Goal: Task Accomplishment & Management: Manage account settings

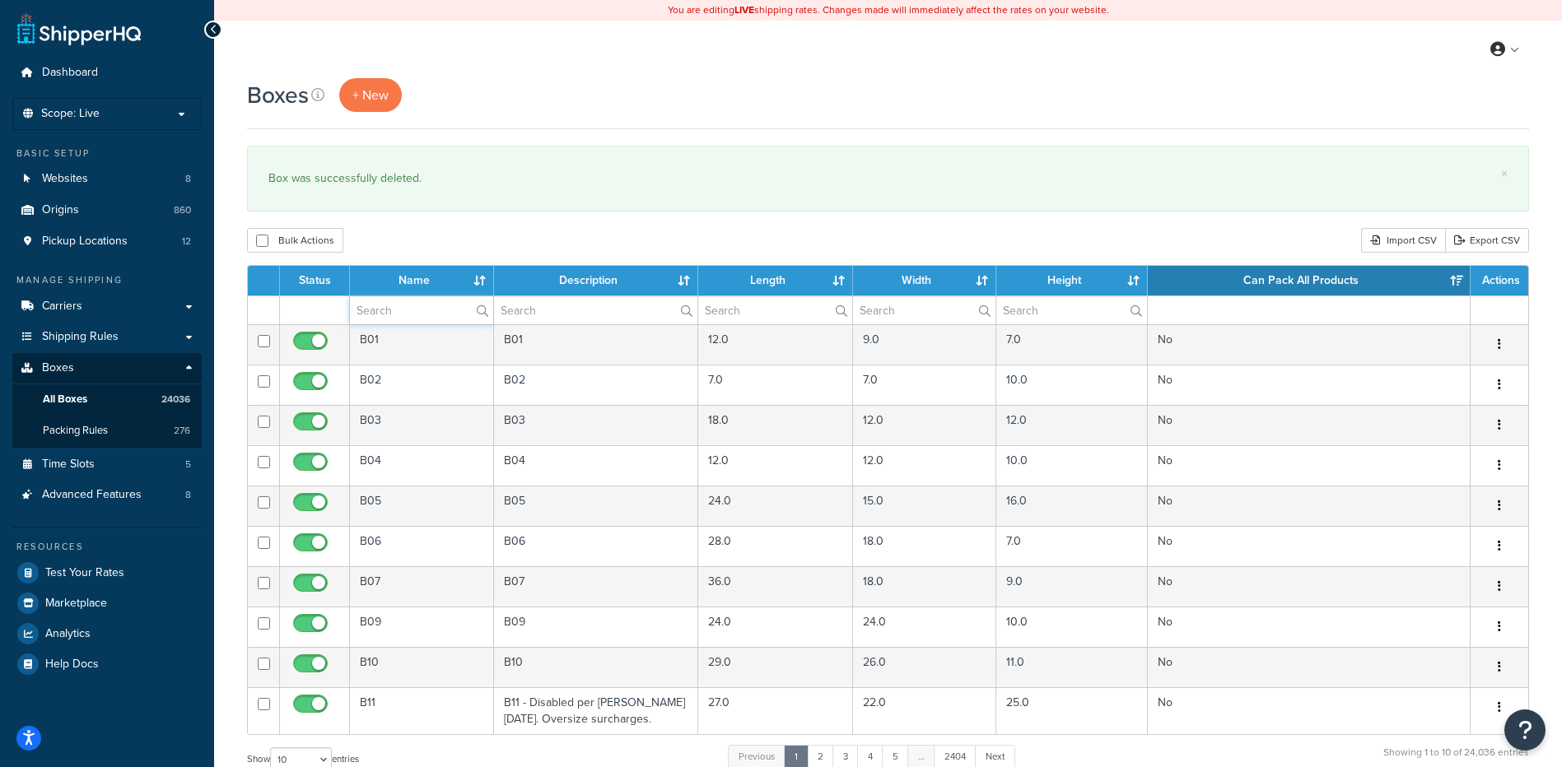
click at [373, 311] on input "text" at bounding box center [421, 310] width 143 height 28
paste input "26BSPY"
type input "26BSPY"
click at [404, 258] on div "Boxes + New × Box was successfully deleted. Bulk Actions Duplicate [GEOGRAPHIC_…" at bounding box center [888, 605] width 1348 height 1055
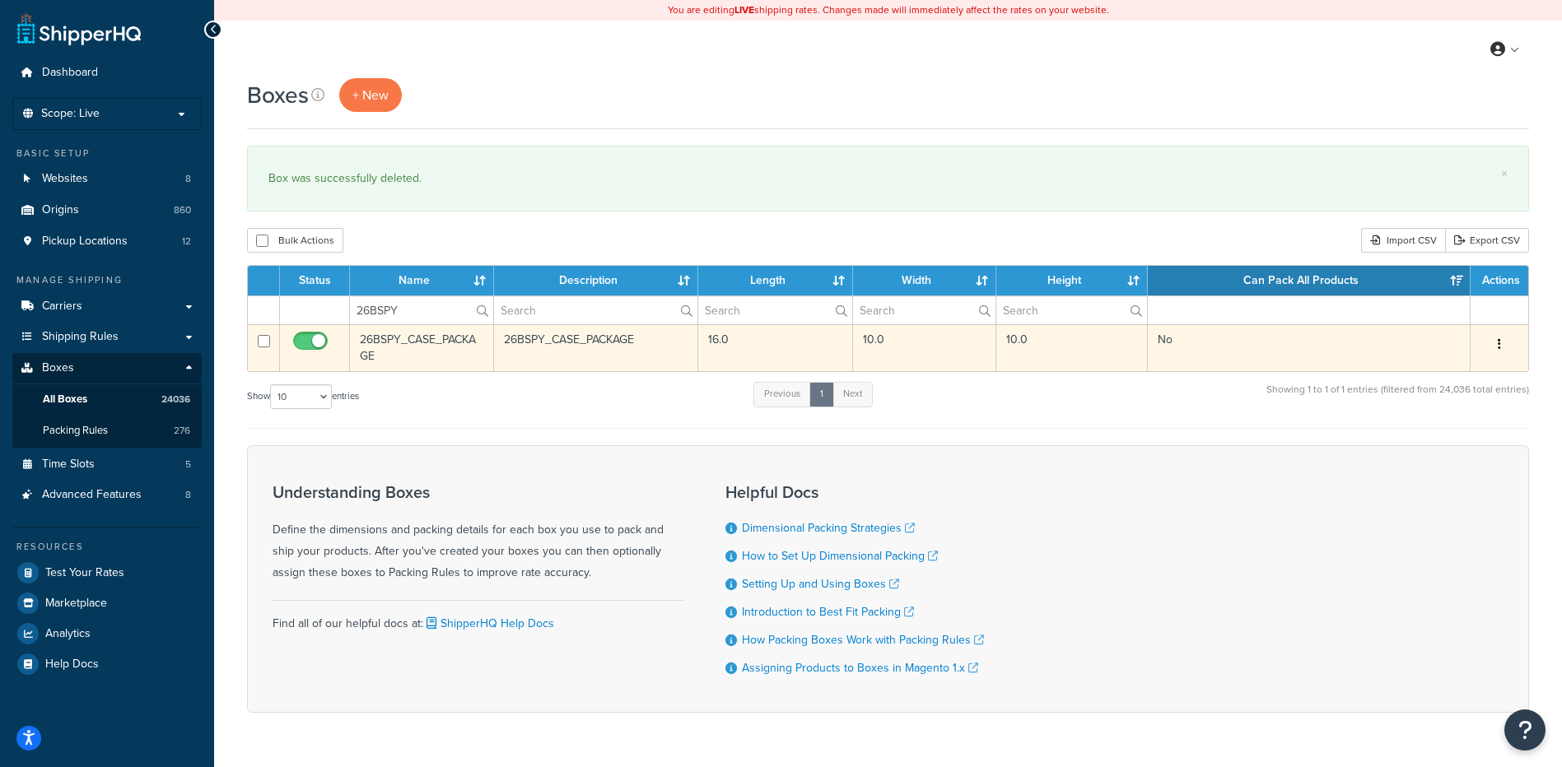
click at [1498, 344] on icon "button" at bounding box center [1499, 344] width 3 height 12
click at [1460, 443] on link "Delete" at bounding box center [1445, 443] width 130 height 34
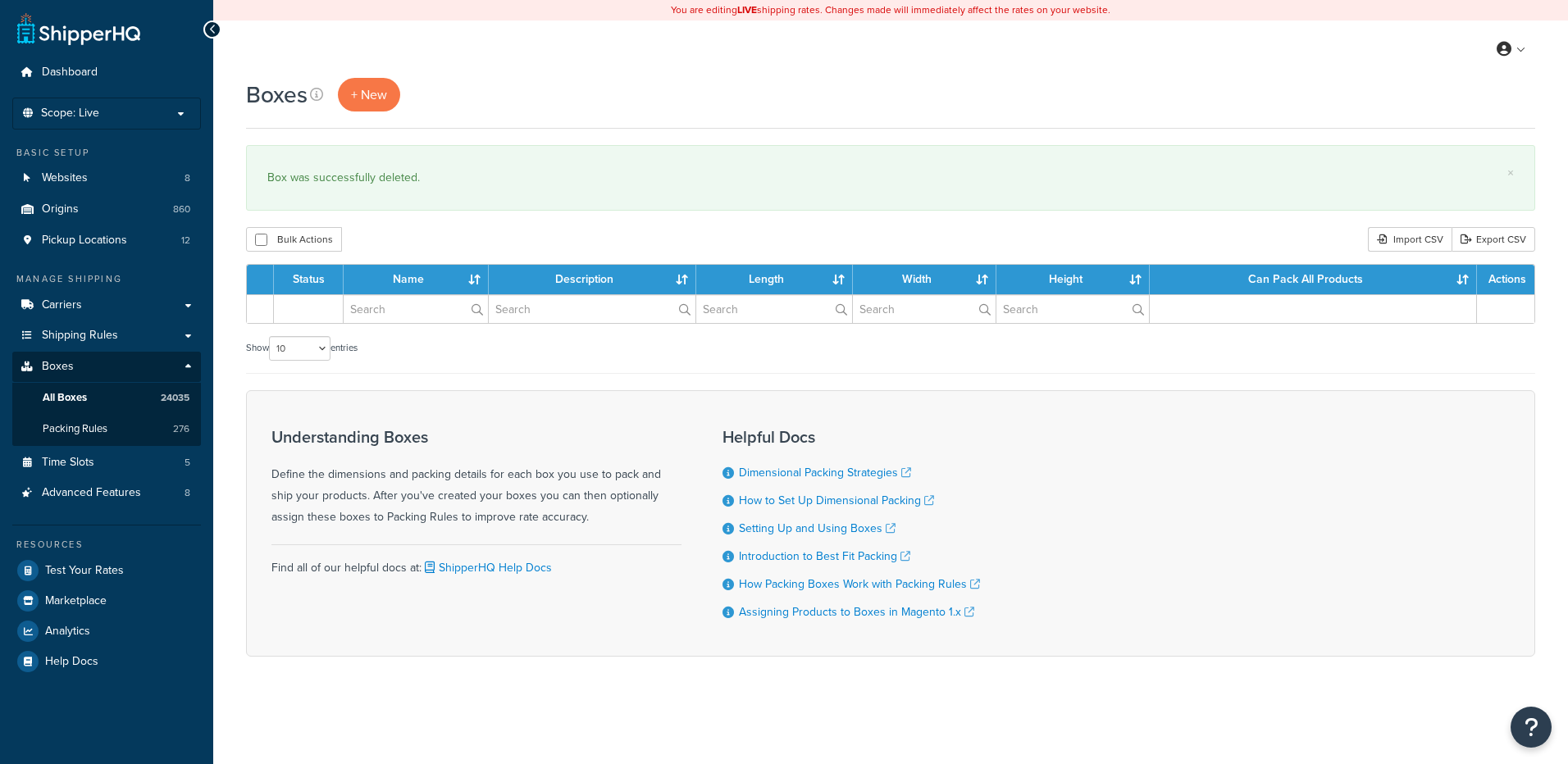
click at [395, 314] on input "text" at bounding box center [415, 309] width 144 height 28
type input "19BCQ5"
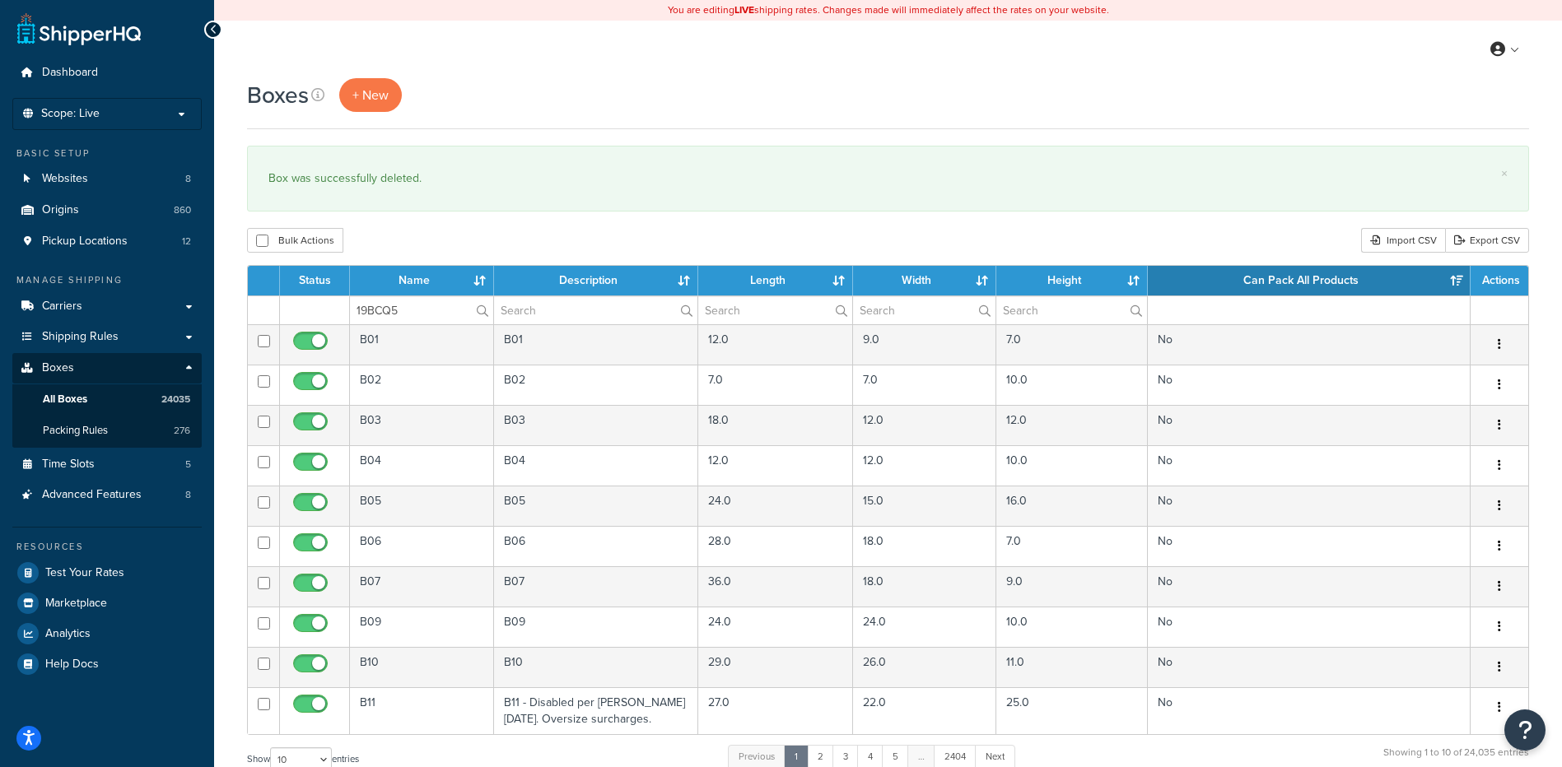
click at [401, 241] on div "Bulk Actions Duplicate [GEOGRAPHIC_DATA] Import CSV Export CSV" at bounding box center [888, 240] width 1282 height 25
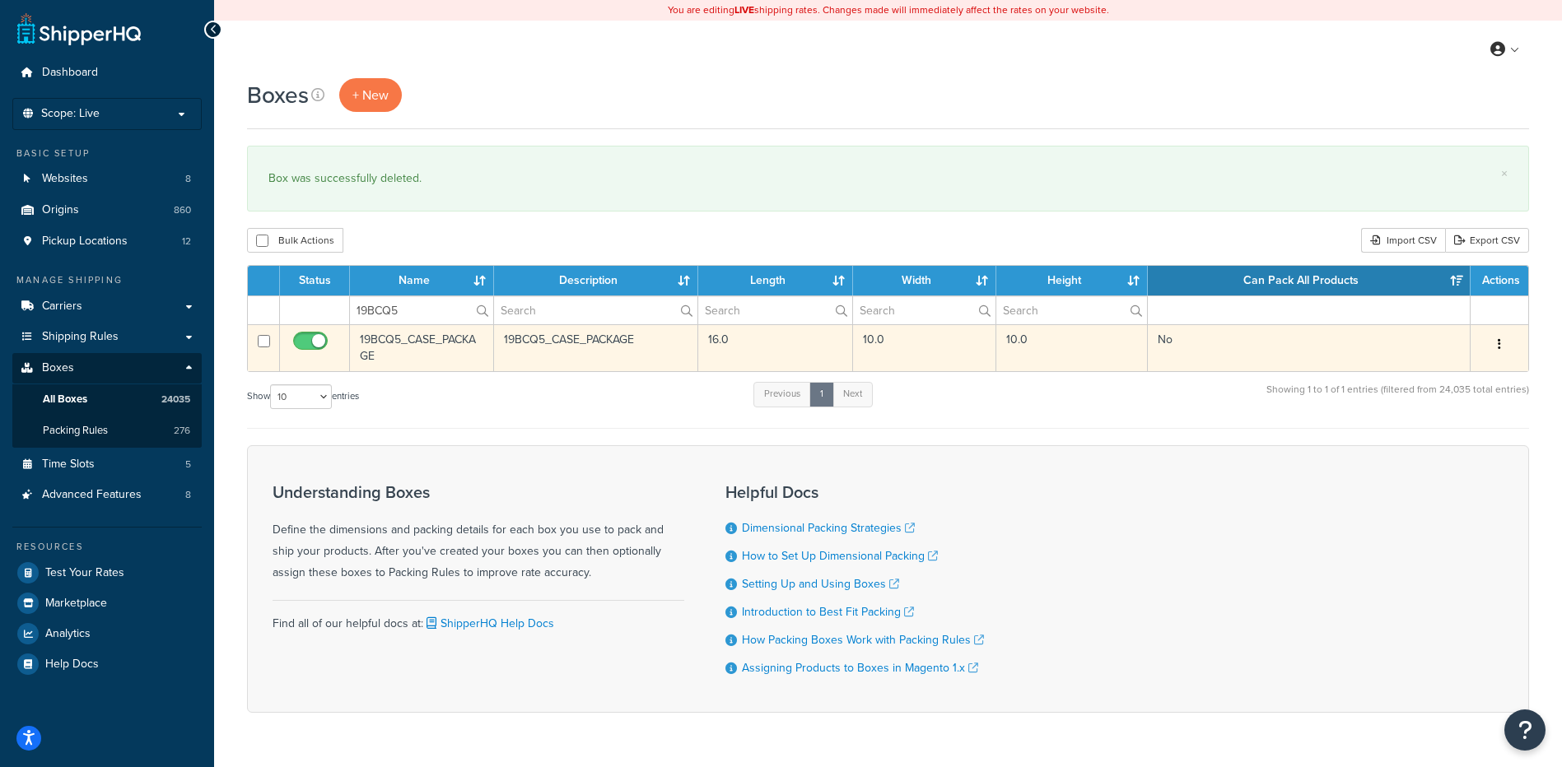
click at [1501, 338] on button "button" at bounding box center [1499, 345] width 23 height 26
click at [1471, 445] on link "Delete" at bounding box center [1445, 443] width 130 height 34
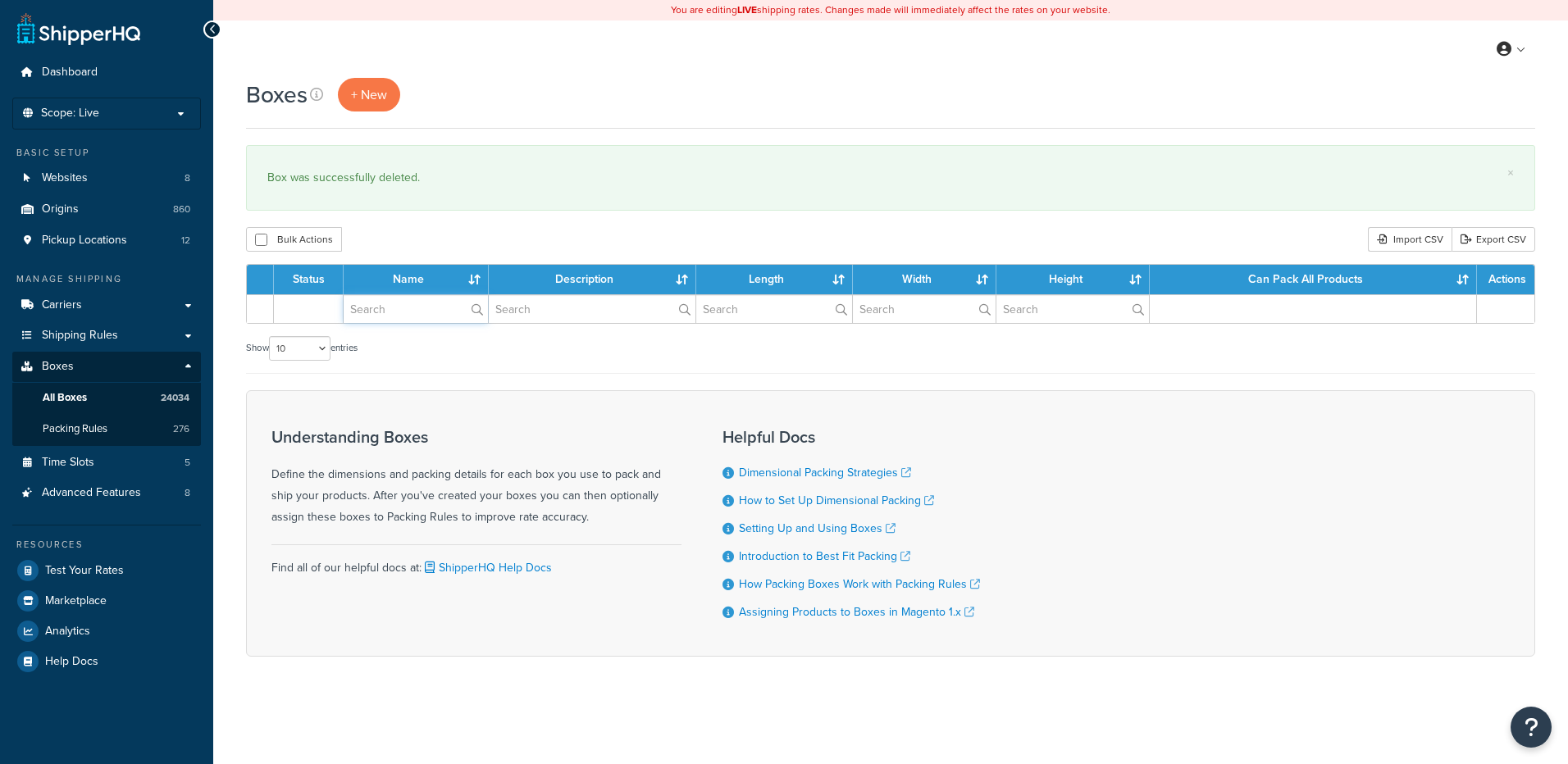
drag, startPoint x: 0, startPoint y: 0, endPoint x: 422, endPoint y: 312, distance: 524.8
click at [422, 312] on input "text" at bounding box center [415, 309] width 144 height 28
paste input "19BCQ6"
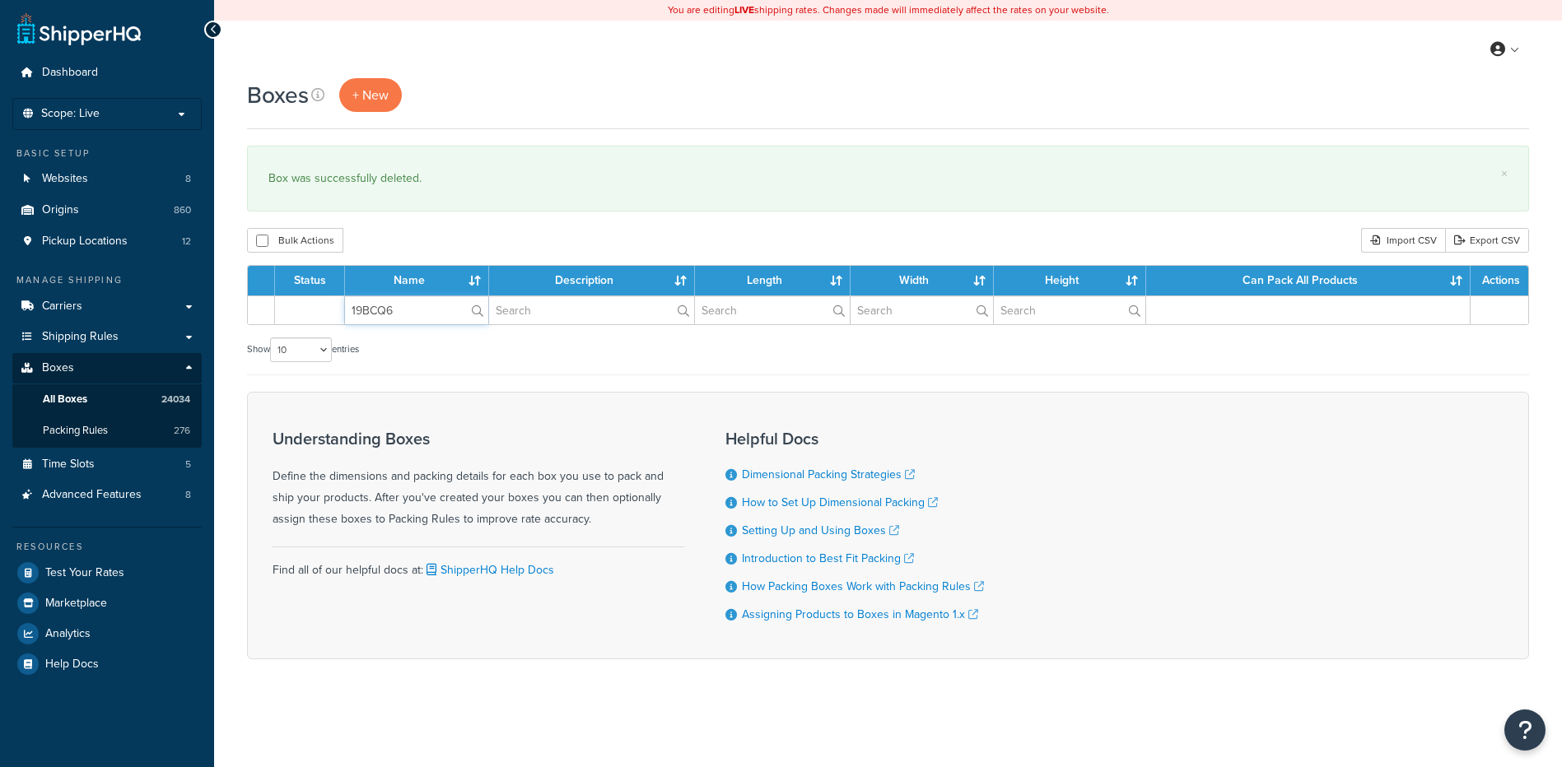
type input "19BCQ6"
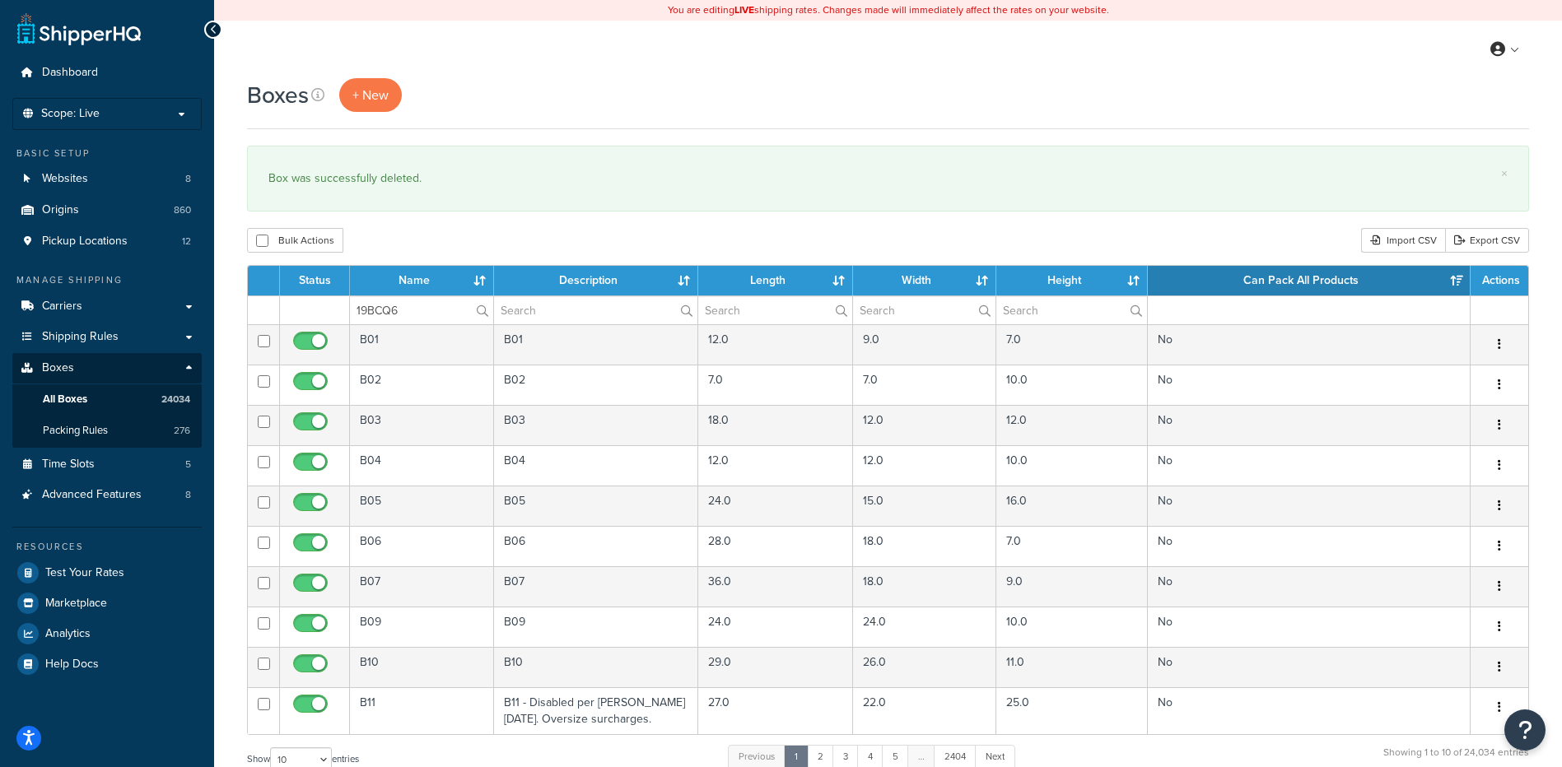
click at [456, 226] on div "Boxes + New × Box was successfully deleted. Bulk Actions Duplicate Delete Impor…" at bounding box center [888, 605] width 1348 height 1055
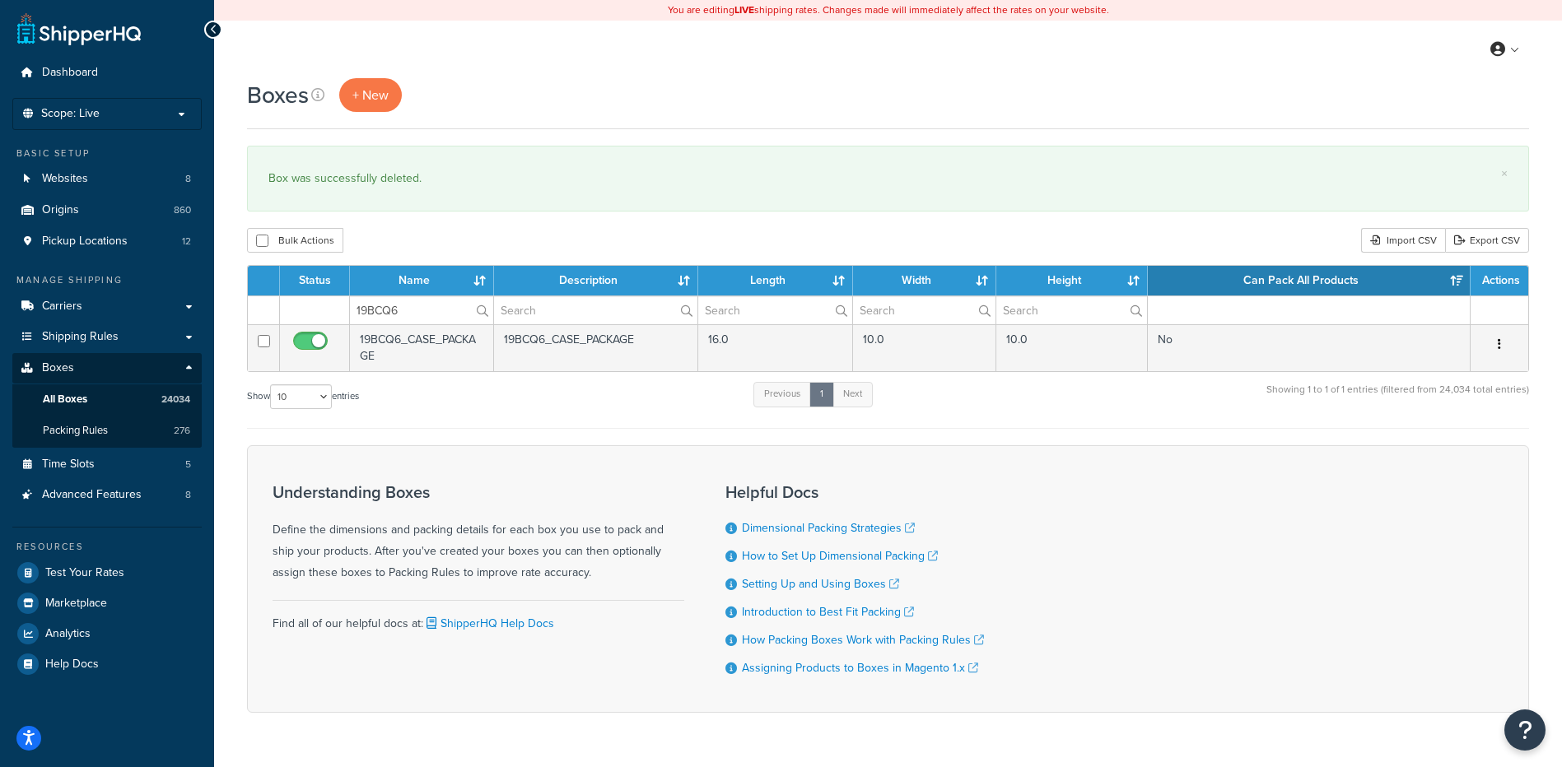
click at [1497, 341] on button "button" at bounding box center [1499, 345] width 23 height 26
click at [1469, 449] on link "Delete" at bounding box center [1445, 443] width 130 height 34
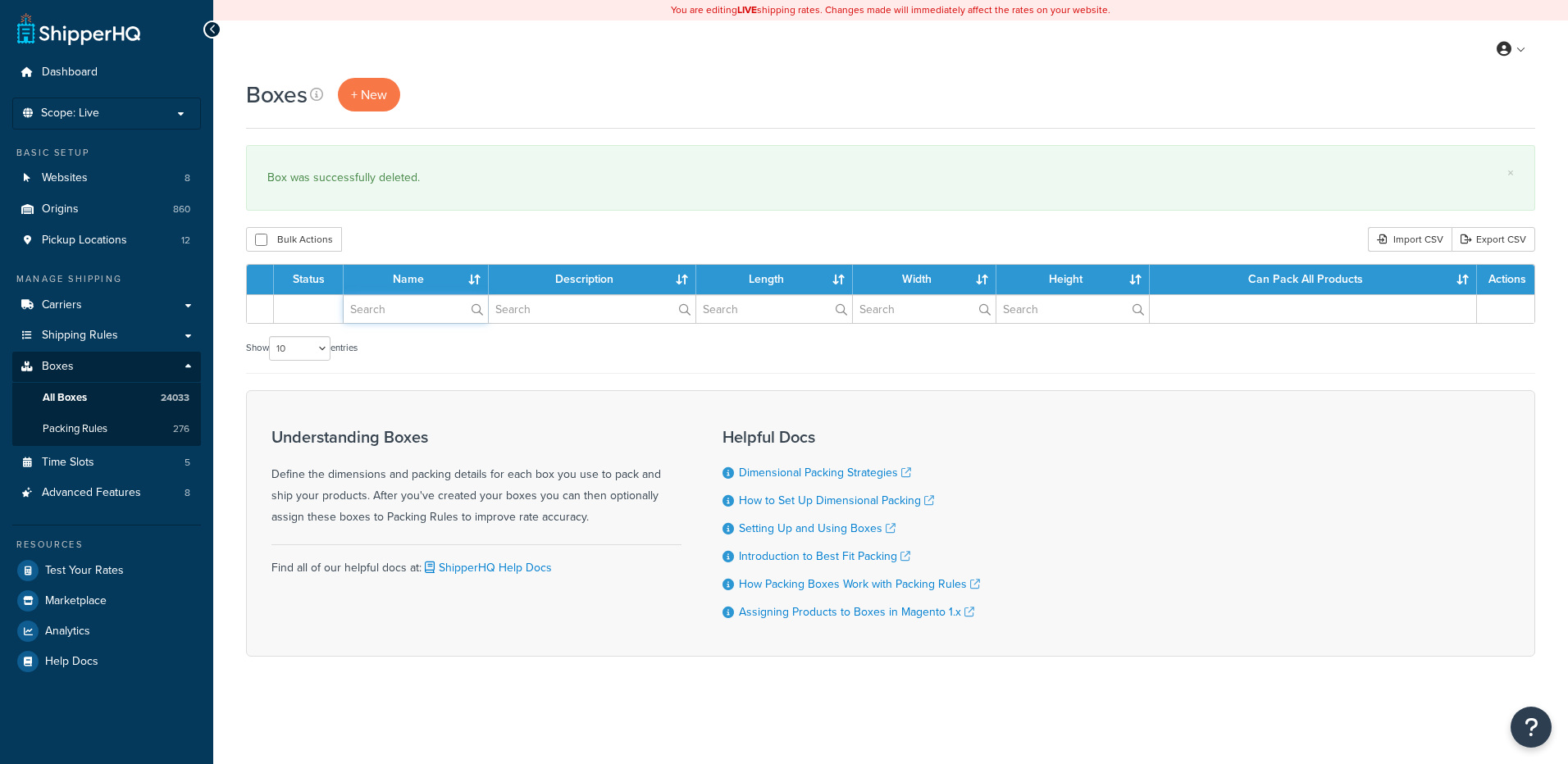
drag, startPoint x: 0, startPoint y: 0, endPoint x: 413, endPoint y: 300, distance: 510.5
click at [408, 315] on input "text" at bounding box center [415, 309] width 144 height 28
paste input "21BN80"
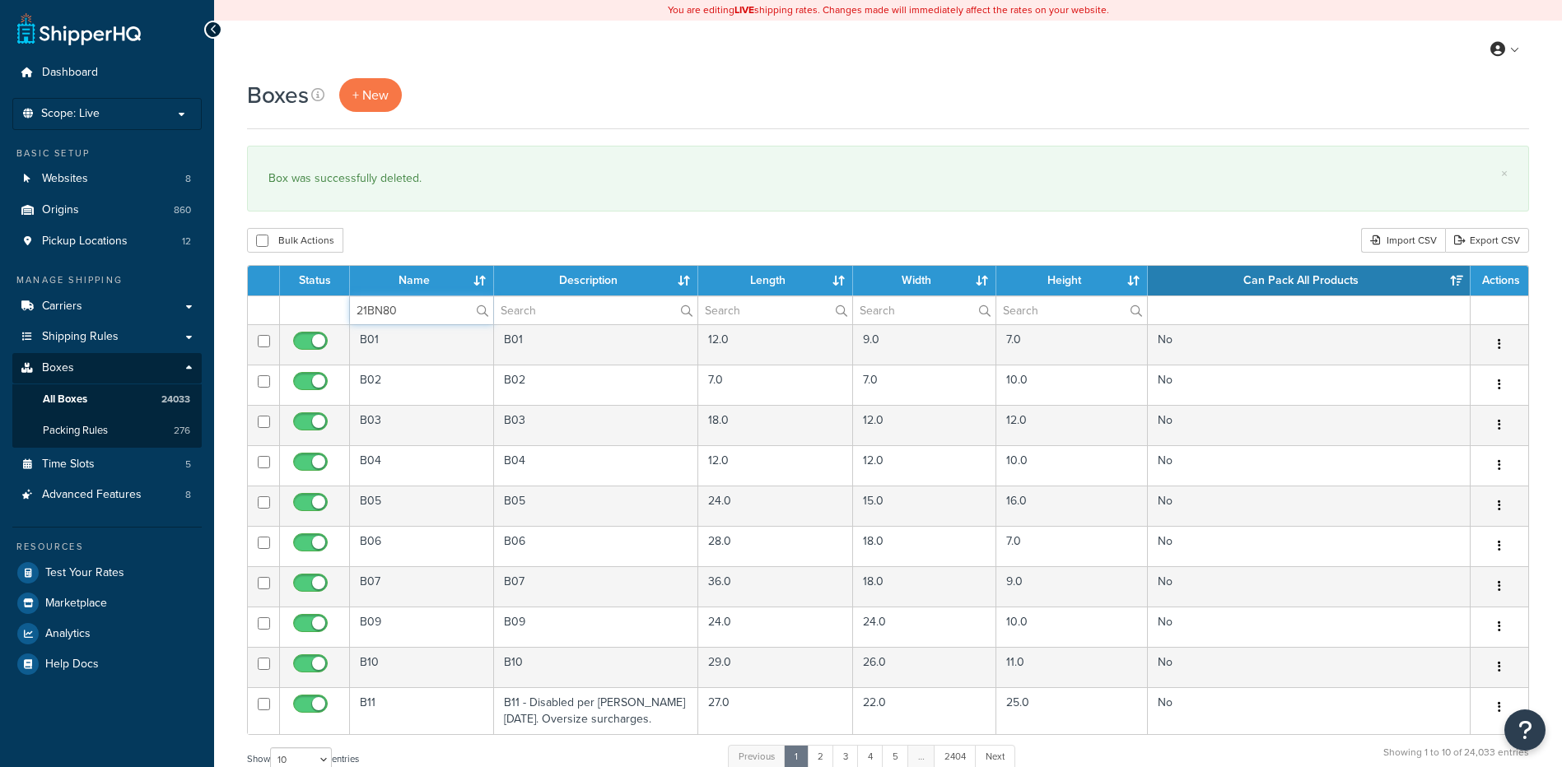
type input "21BN80"
click at [439, 231] on div "Bulk Actions Duplicate [GEOGRAPHIC_DATA] Import CSV Export CSV" at bounding box center [888, 240] width 1282 height 25
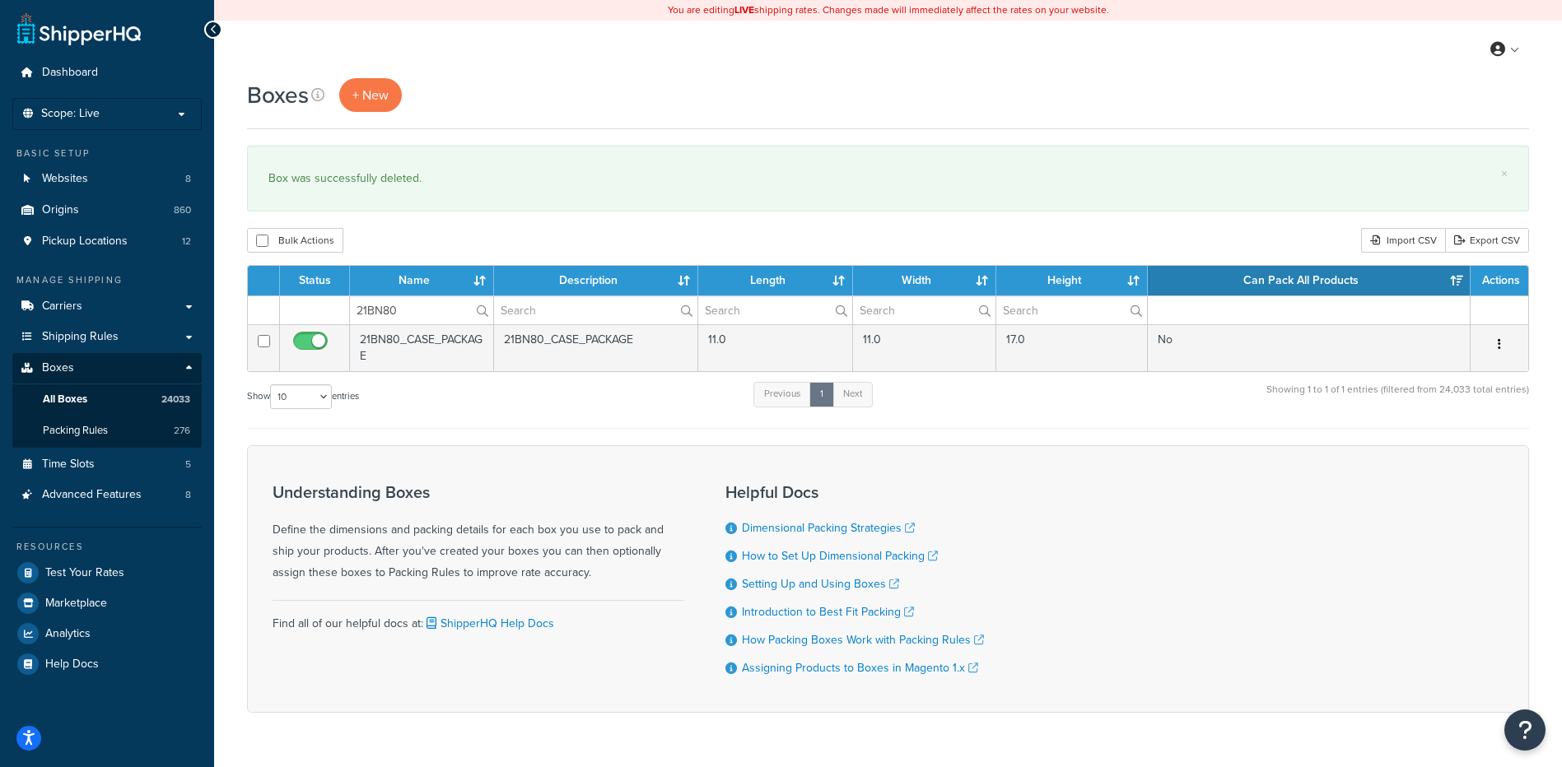
click at [1500, 344] on icon "button" at bounding box center [1499, 344] width 3 height 12
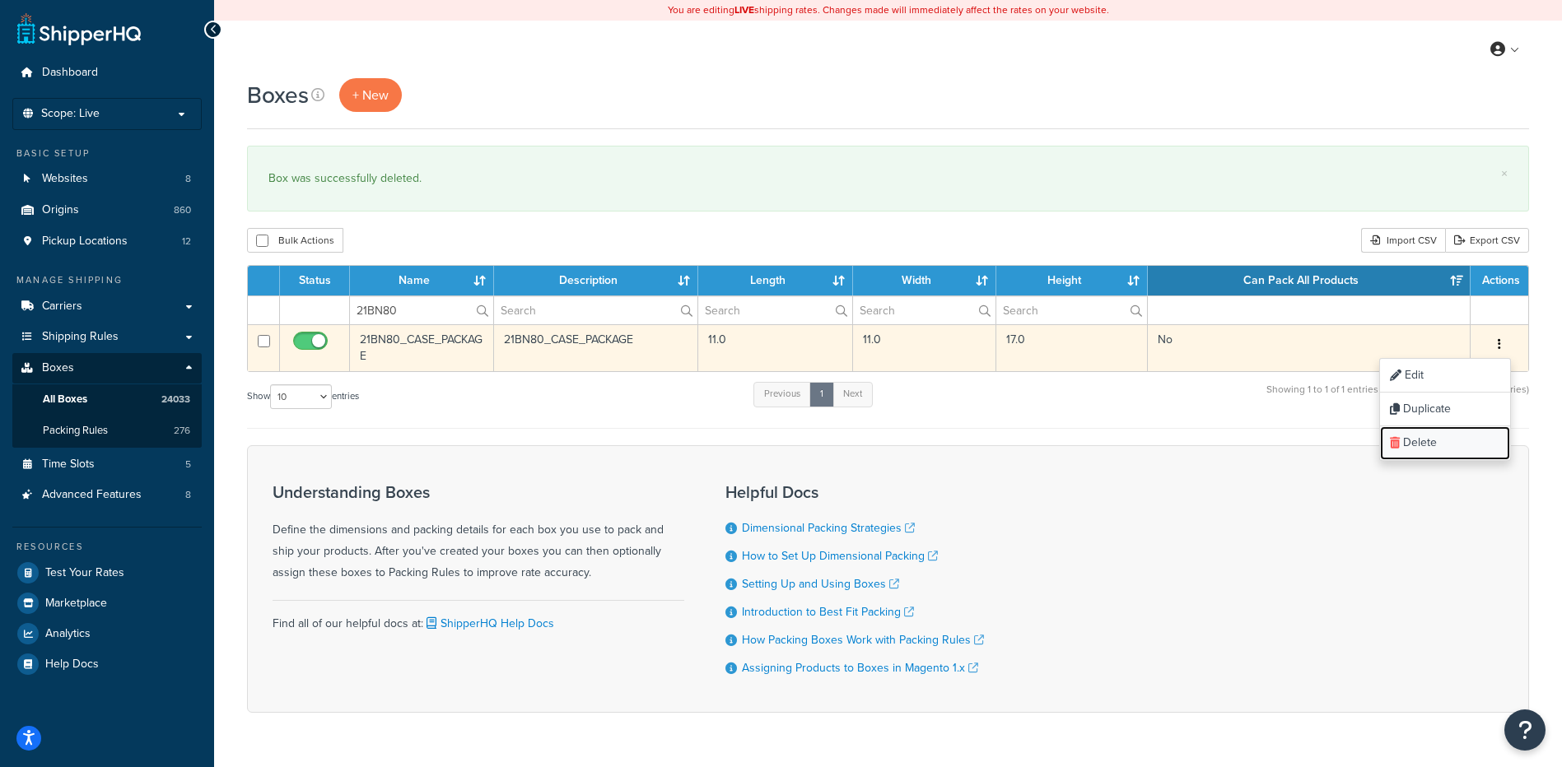
click at [1466, 450] on link "Delete" at bounding box center [1445, 443] width 130 height 34
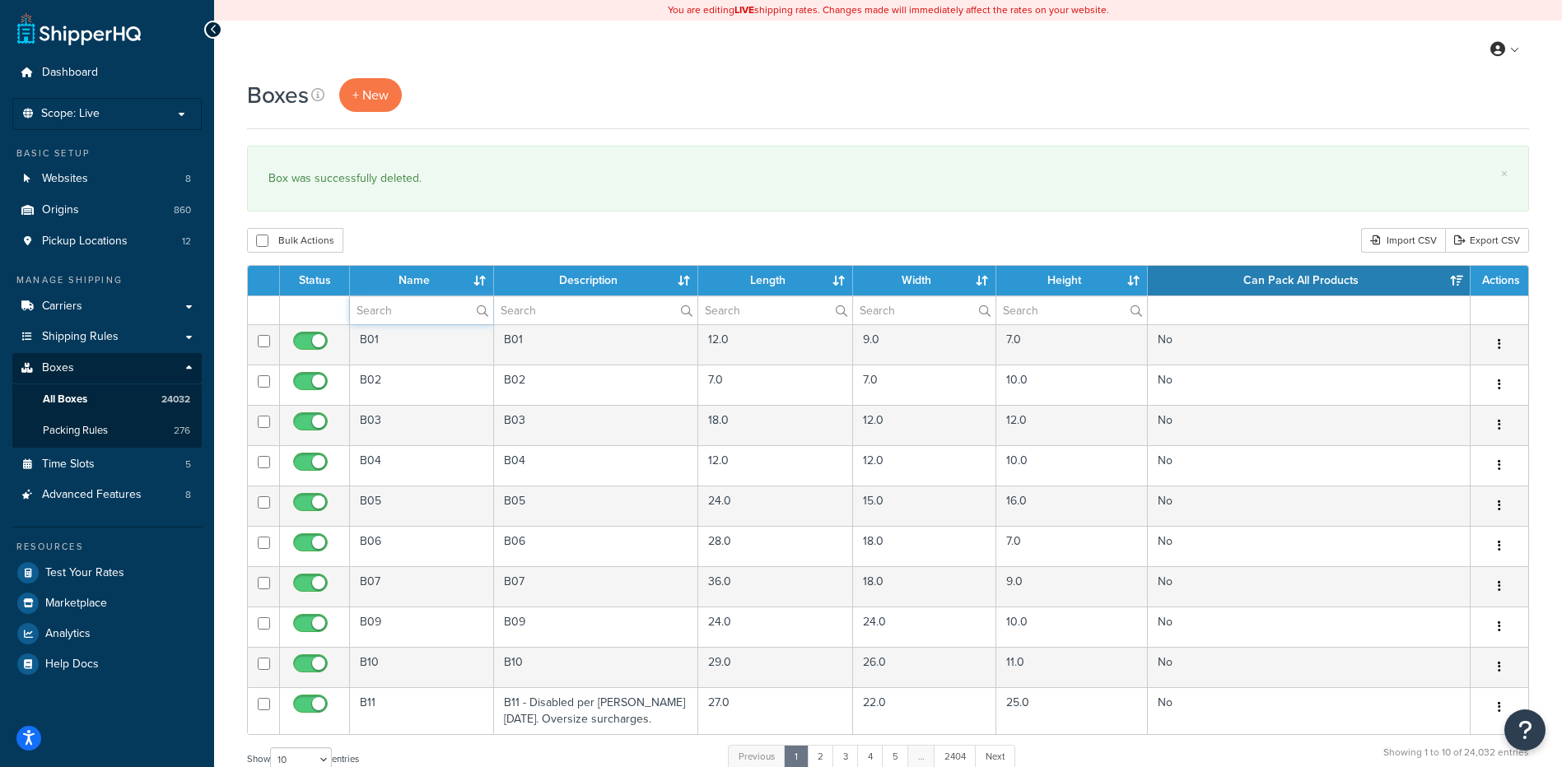
click at [406, 304] on input "text" at bounding box center [421, 310] width 143 height 28
paste input "21BS3E"
type input "21BS3E"
click at [395, 238] on div "Bulk Actions Duplicate Delete Import CSV Export CSV" at bounding box center [888, 240] width 1282 height 25
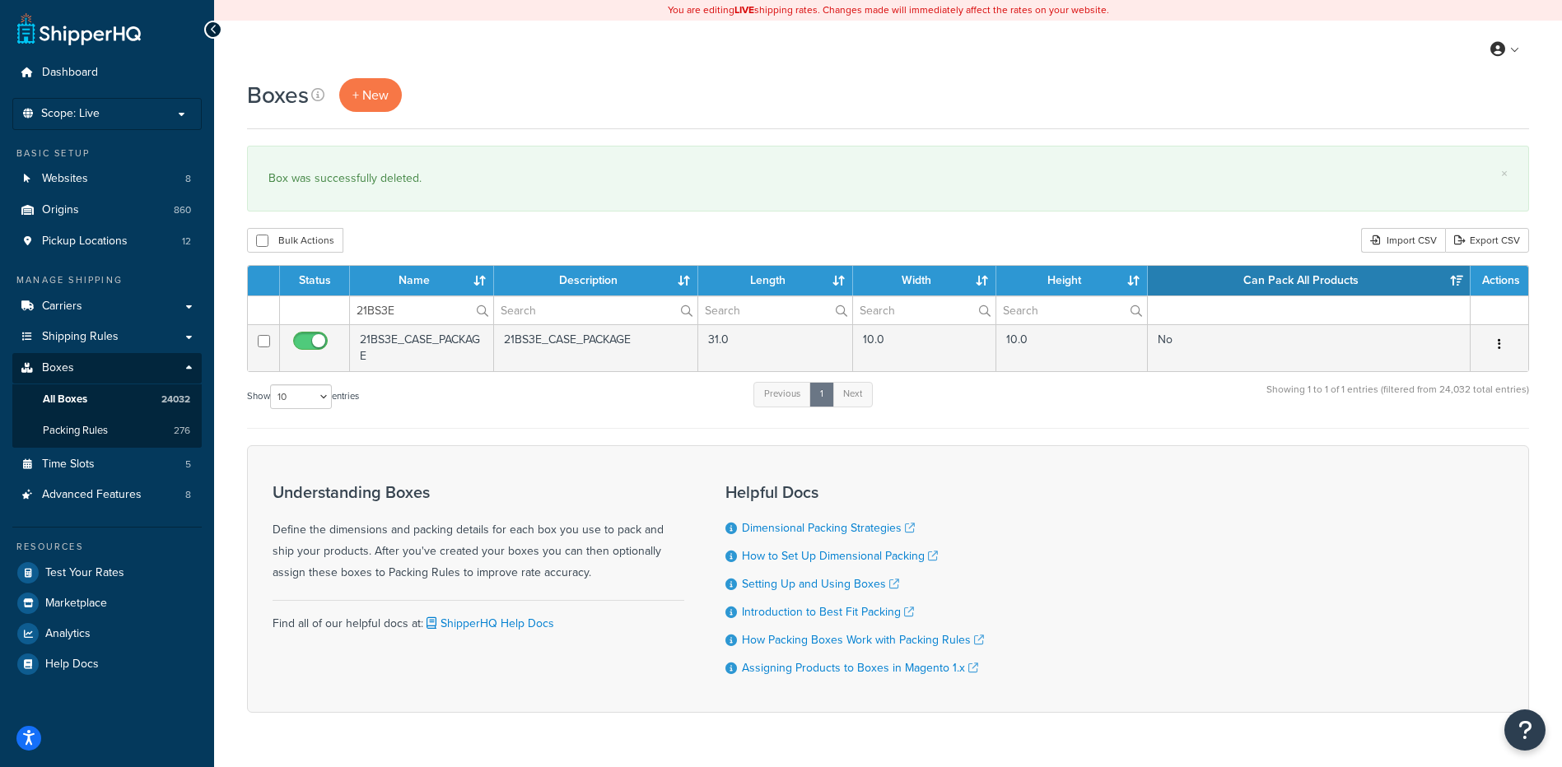
click at [1504, 347] on button "button" at bounding box center [1499, 345] width 23 height 26
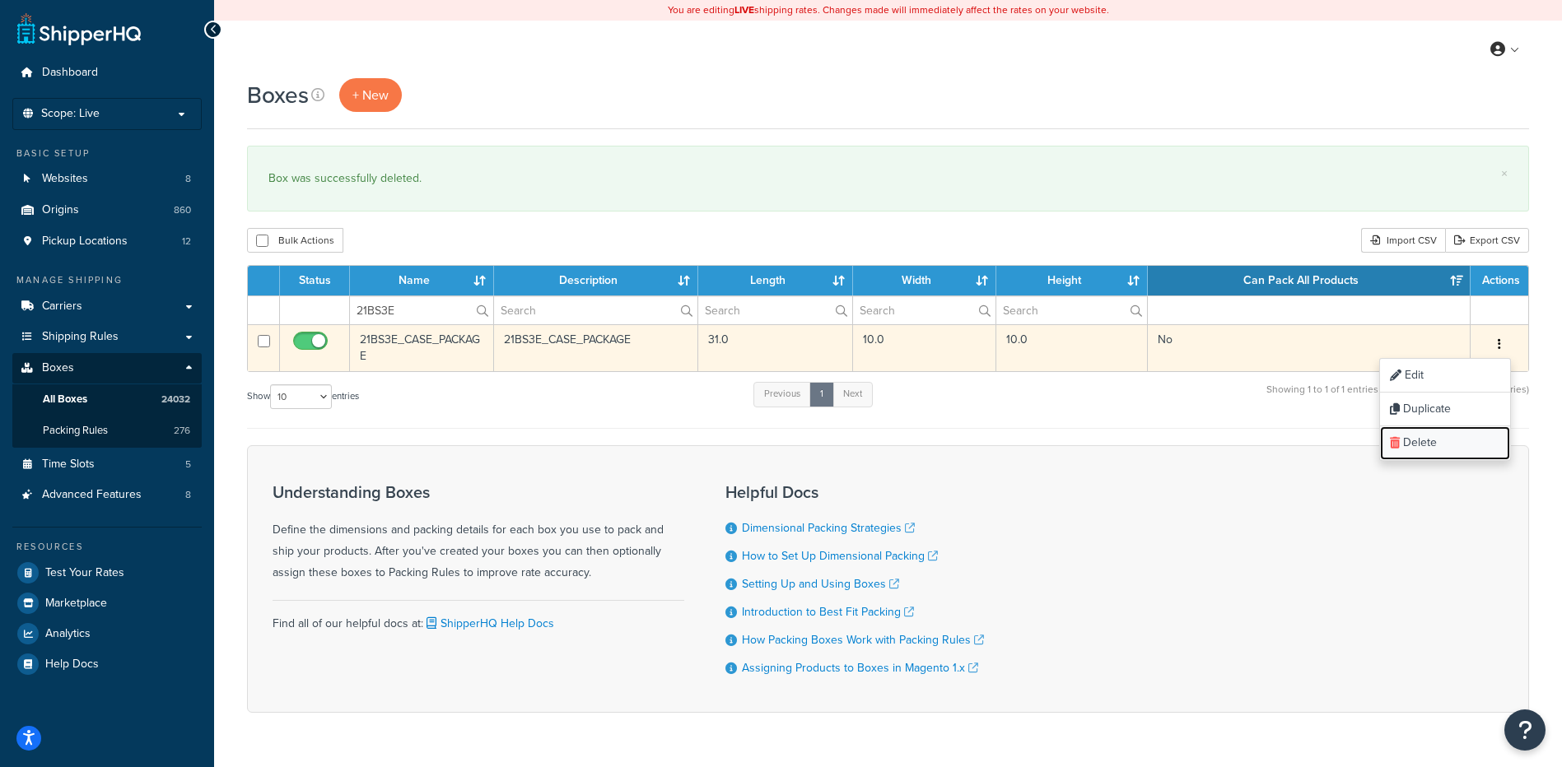
click at [1477, 446] on link "Delete" at bounding box center [1445, 443] width 130 height 34
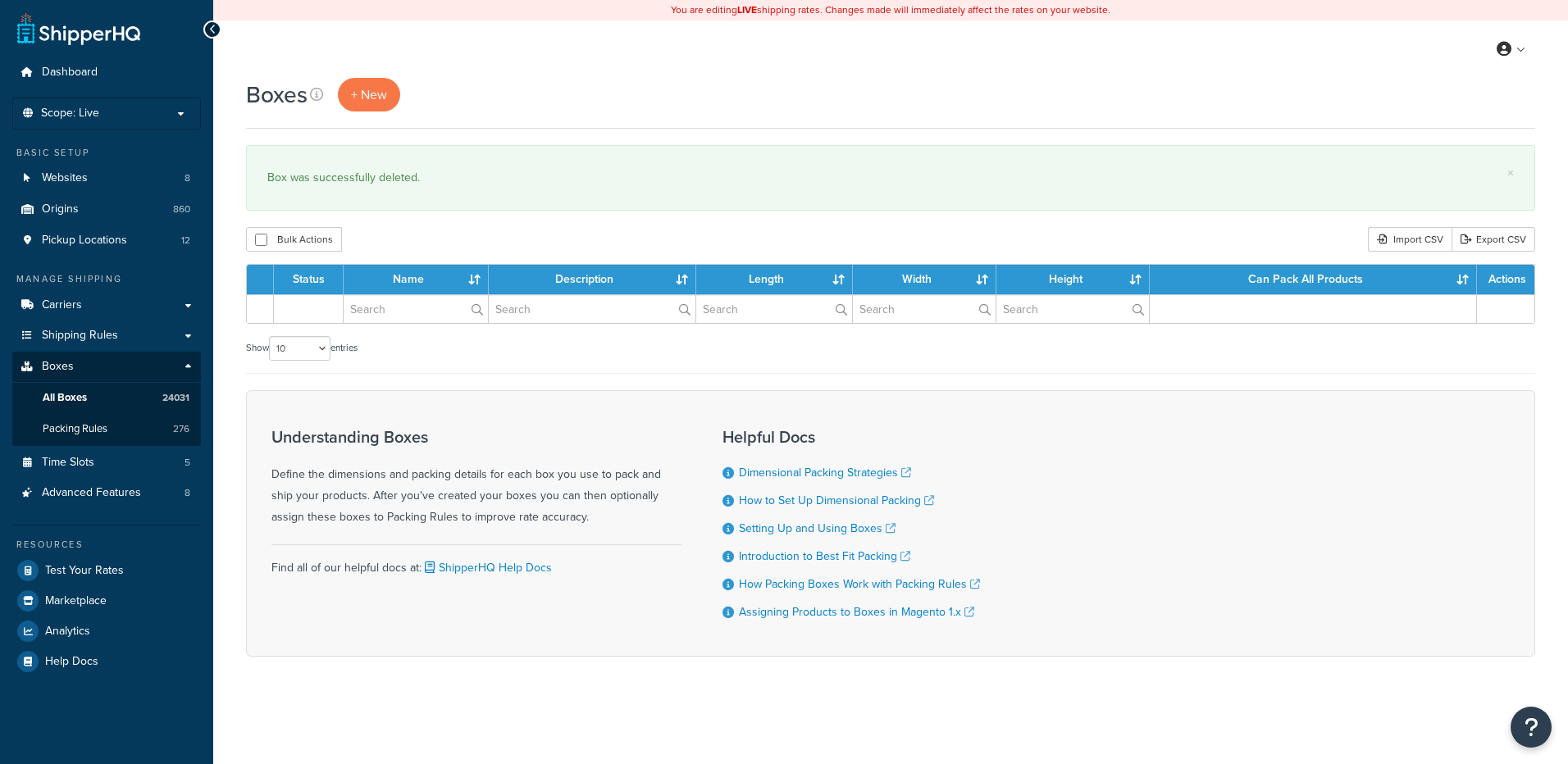
click at [415, 307] on input "text" at bounding box center [415, 309] width 144 height 28
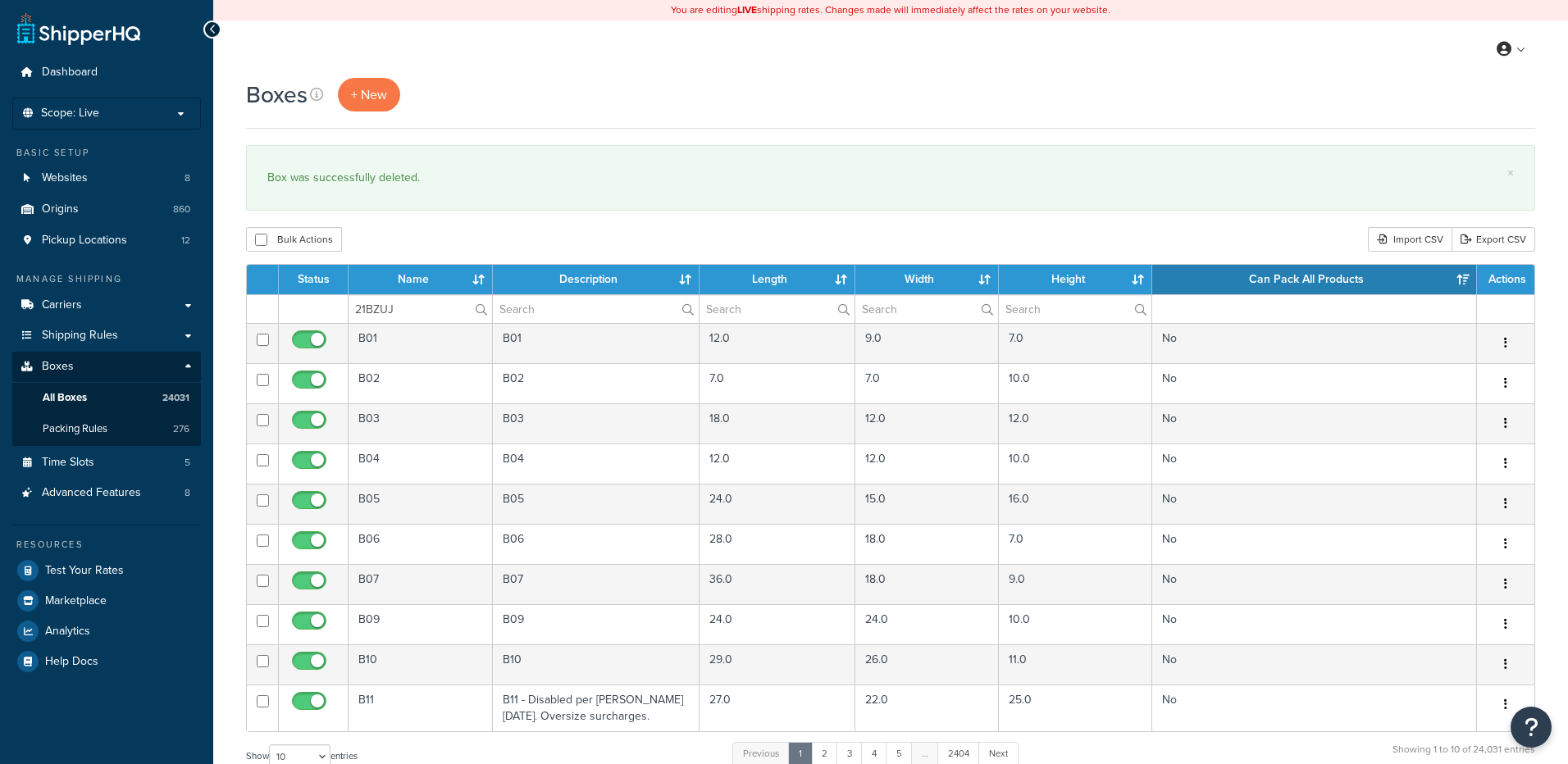
type input "21BZUJ"
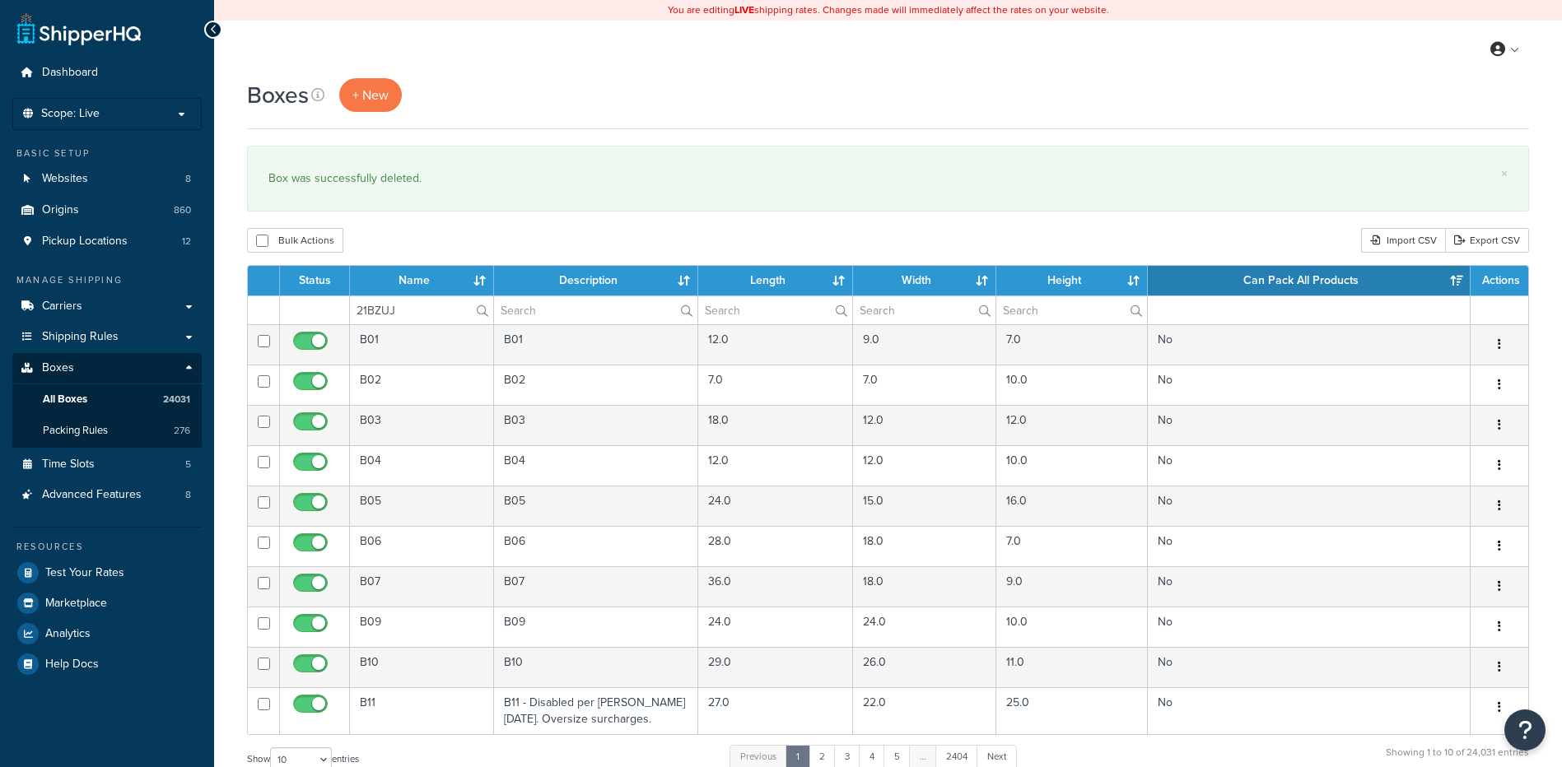
click at [457, 238] on div "Bulk Actions Duplicate [GEOGRAPHIC_DATA] Import CSV Export CSV" at bounding box center [888, 240] width 1282 height 25
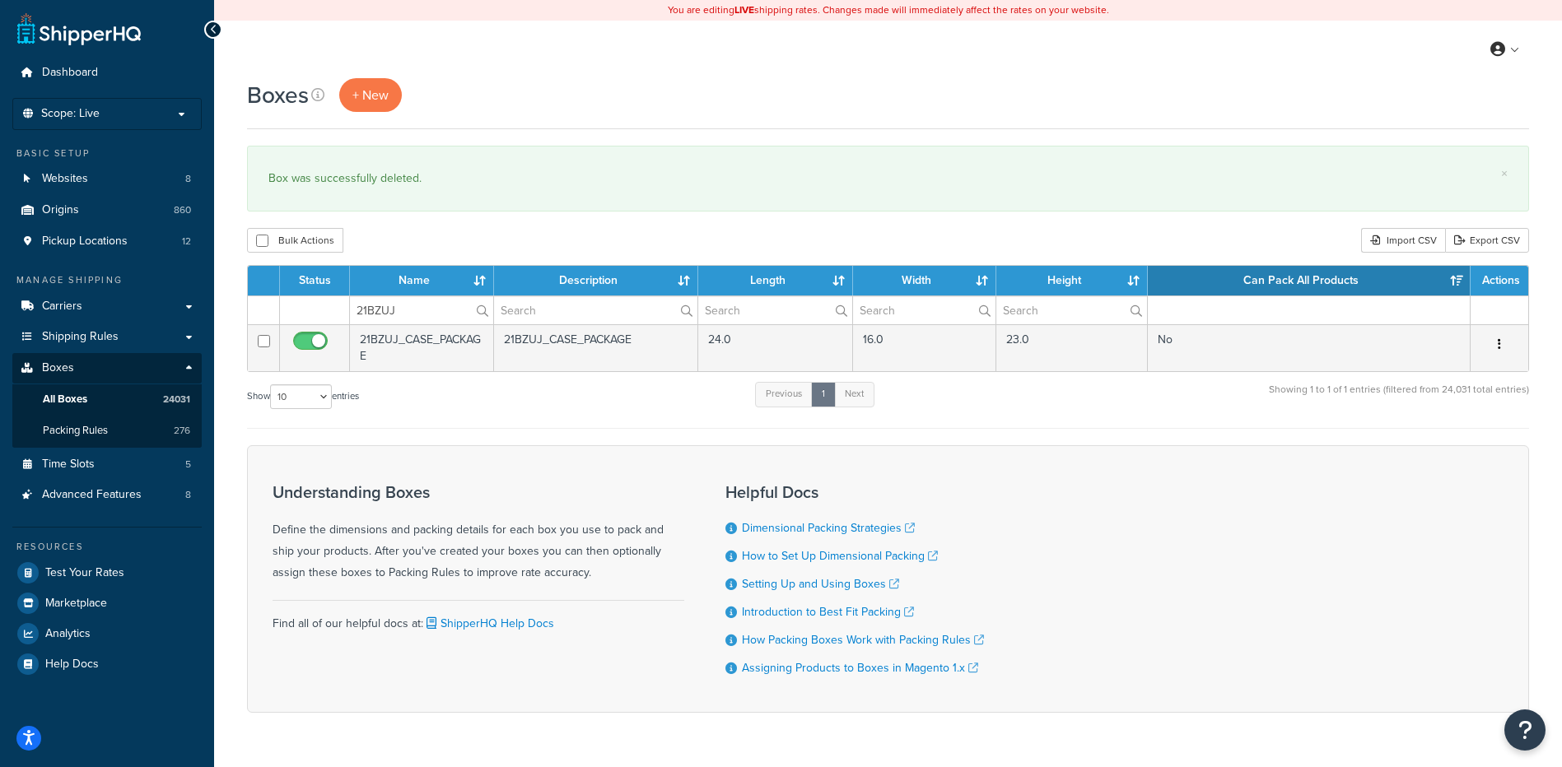
click at [1499, 346] on icon "button" at bounding box center [1499, 344] width 3 height 12
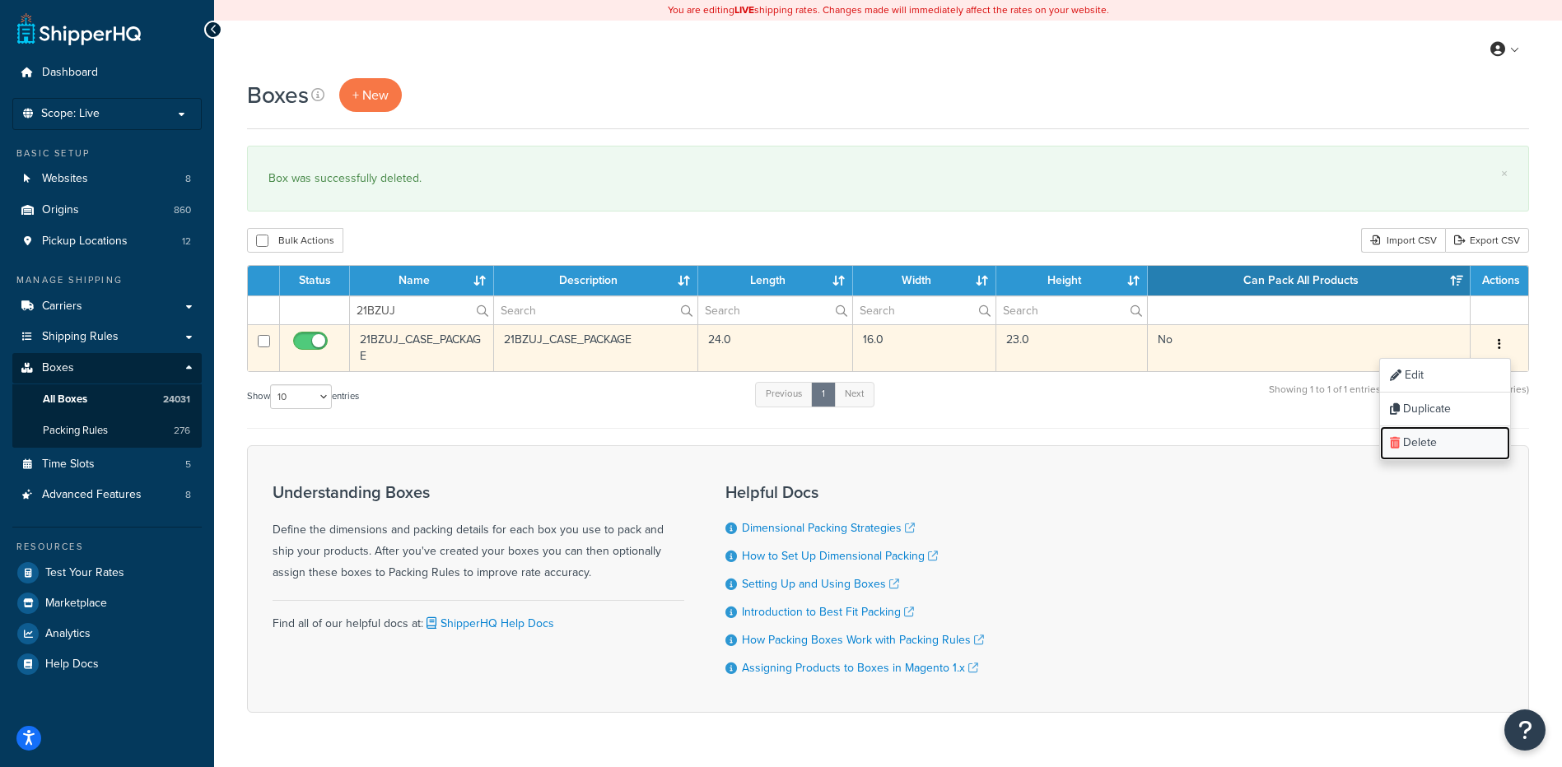
click at [1449, 434] on link "Delete" at bounding box center [1445, 443] width 130 height 34
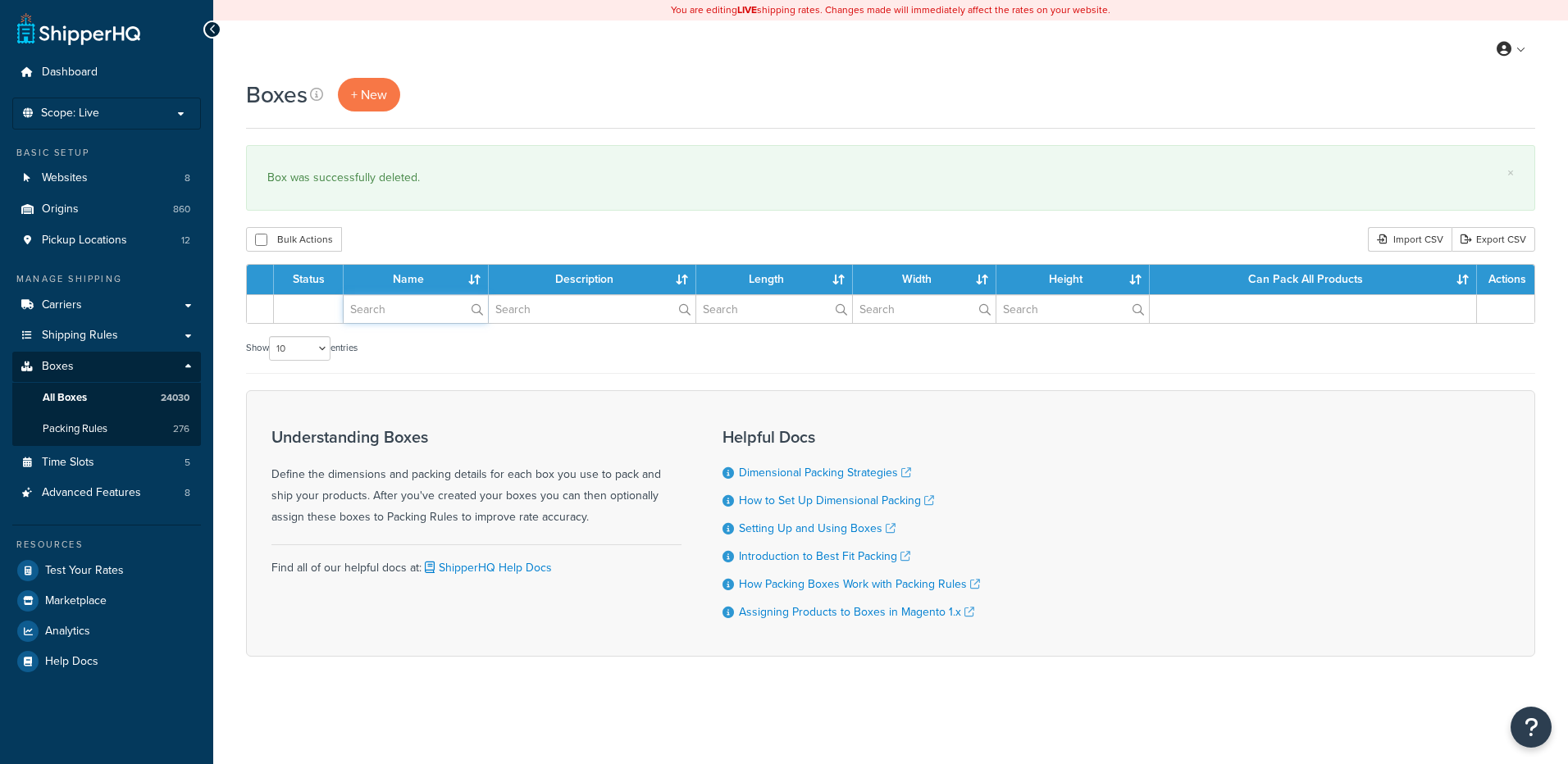
click at [384, 305] on input "text" at bounding box center [415, 309] width 144 height 28
paste input "21W534"
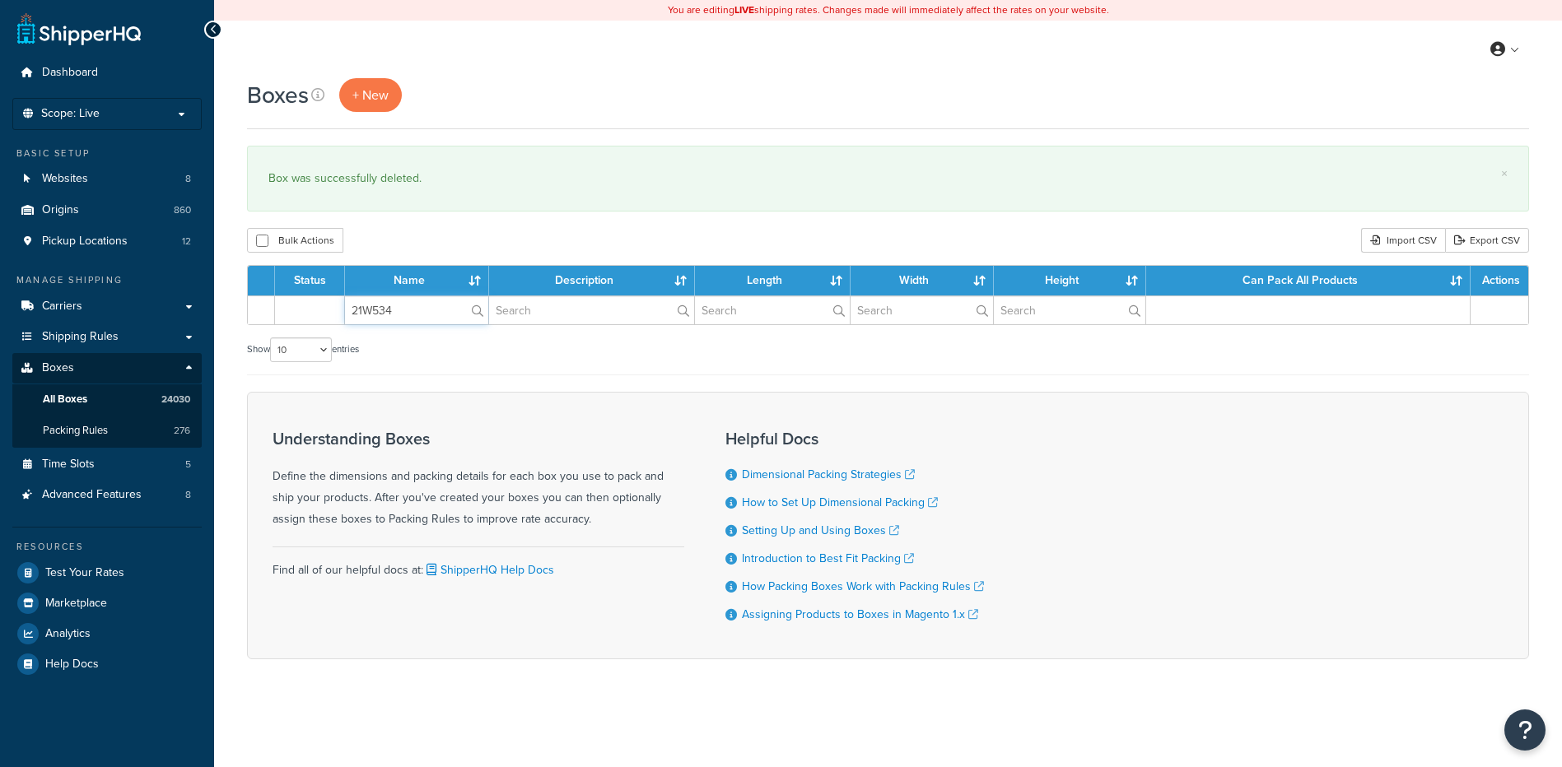
type input "21W534"
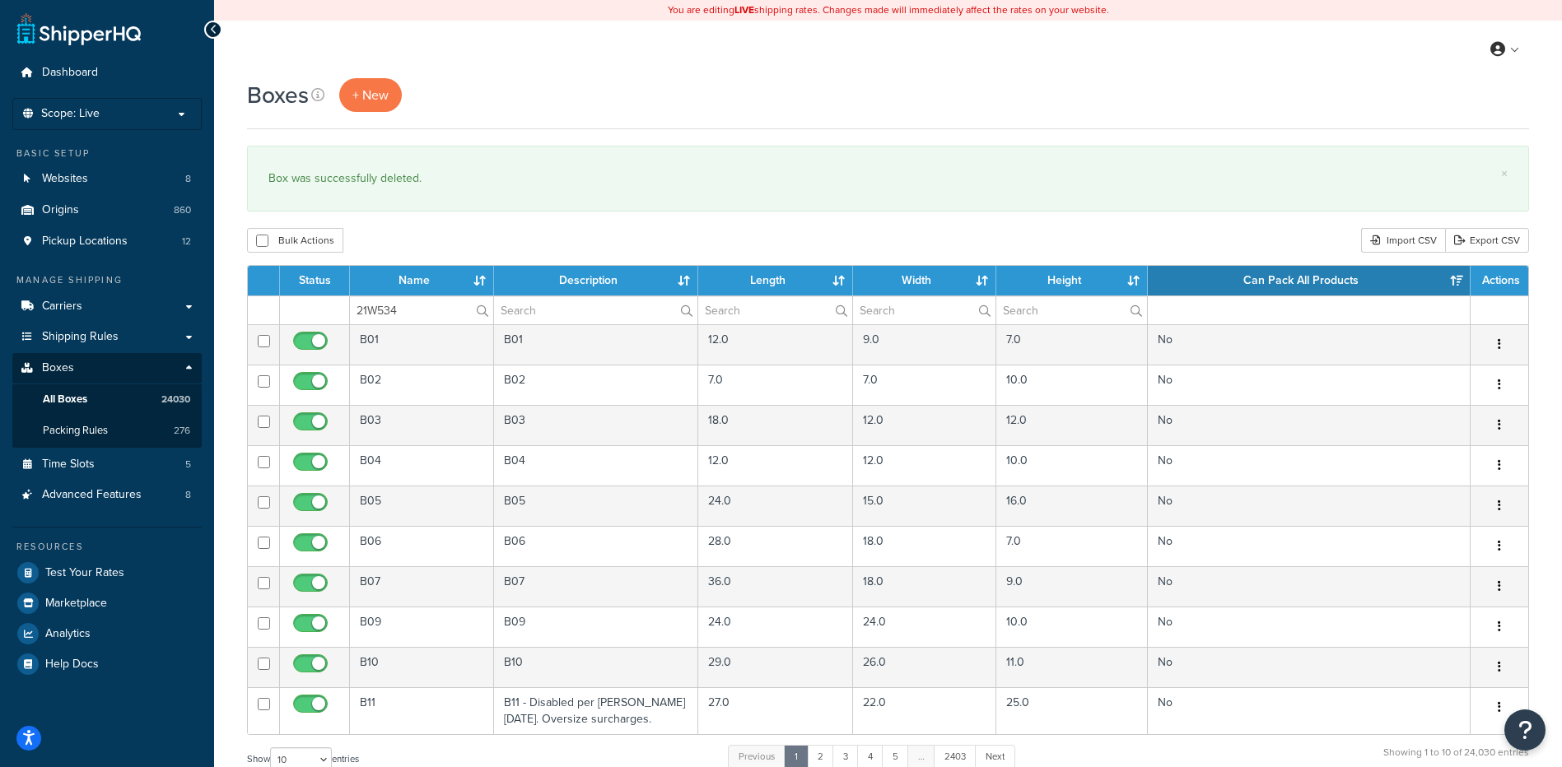
click at [425, 228] on div "Boxes + New × Box was successfully deleted. Bulk Actions Duplicate [GEOGRAPHIC_…" at bounding box center [888, 605] width 1348 height 1055
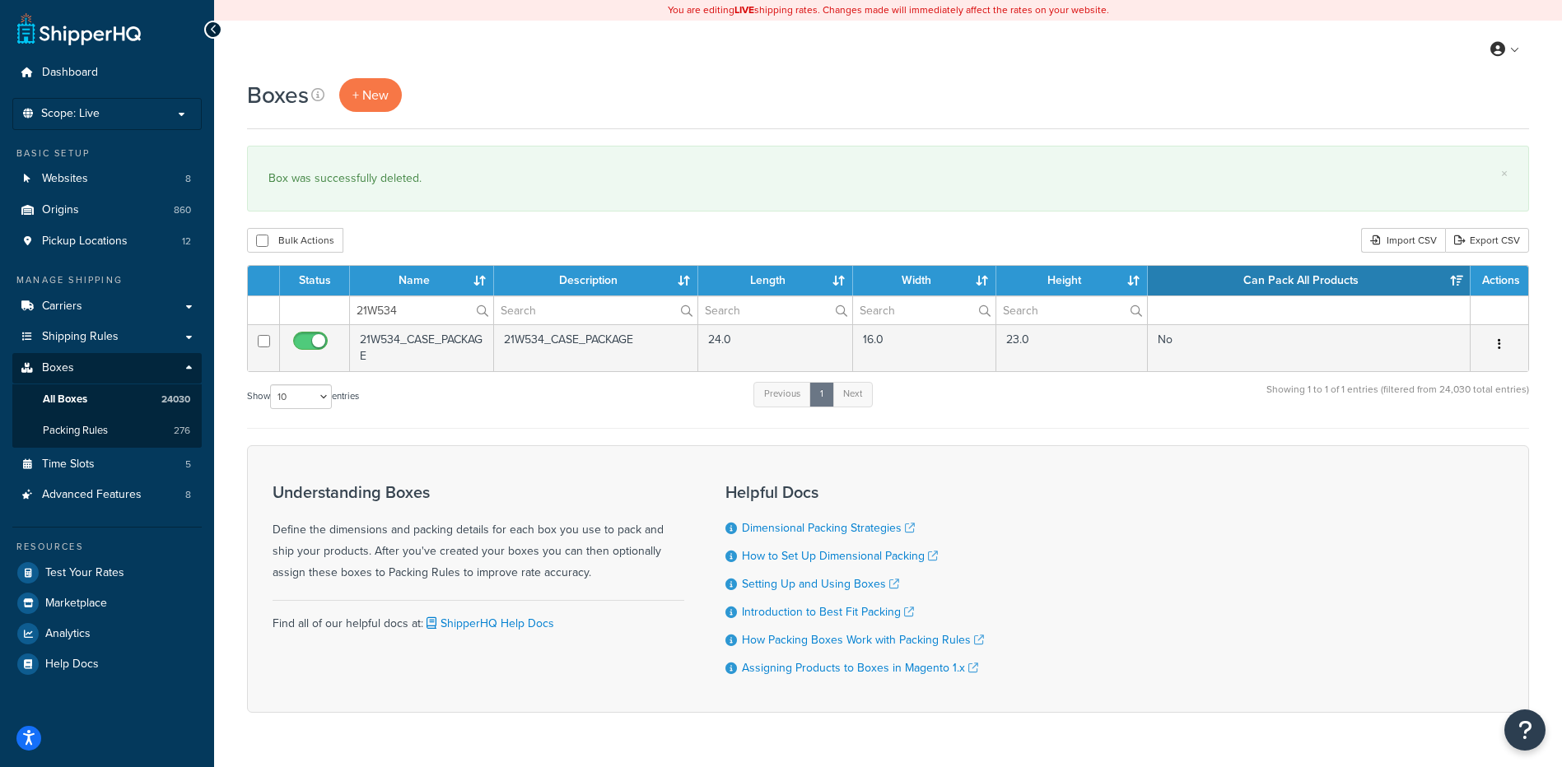
click at [1498, 342] on icon "button" at bounding box center [1499, 344] width 3 height 12
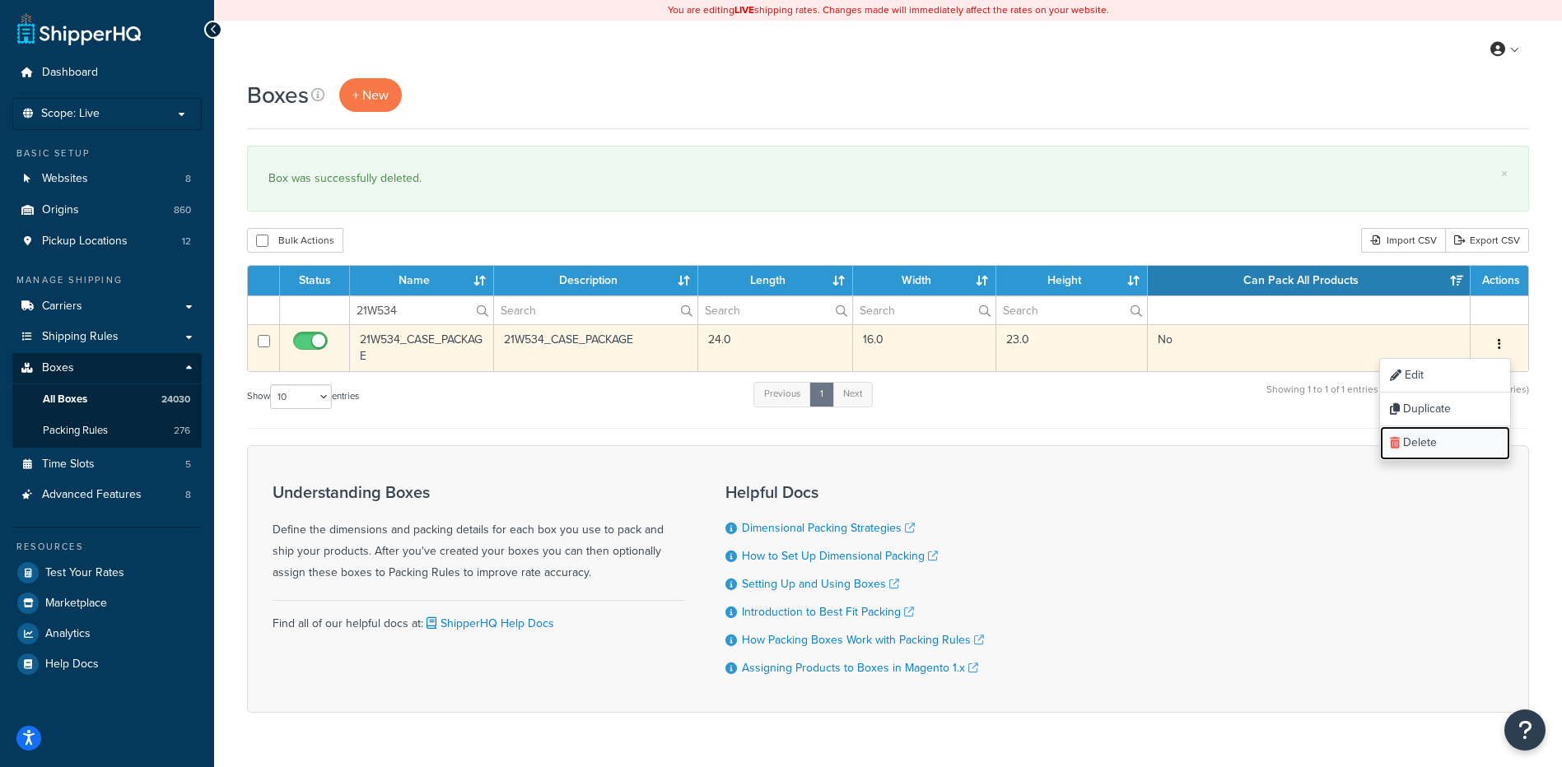
click at [1456, 444] on link "Delete" at bounding box center [1445, 443] width 130 height 34
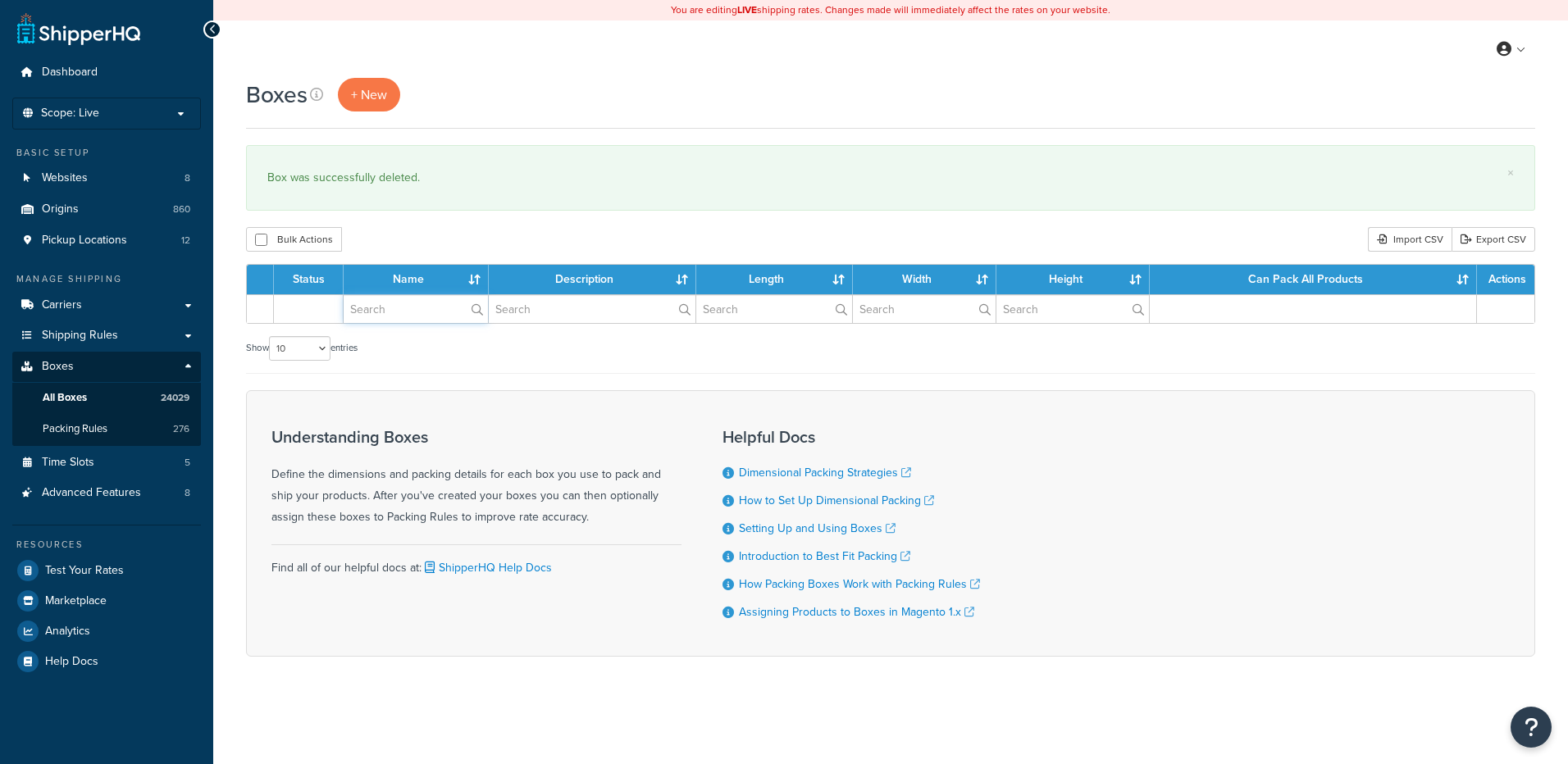
click at [369, 311] on input "text" at bounding box center [415, 309] width 144 height 28
paste input "26WKL6"
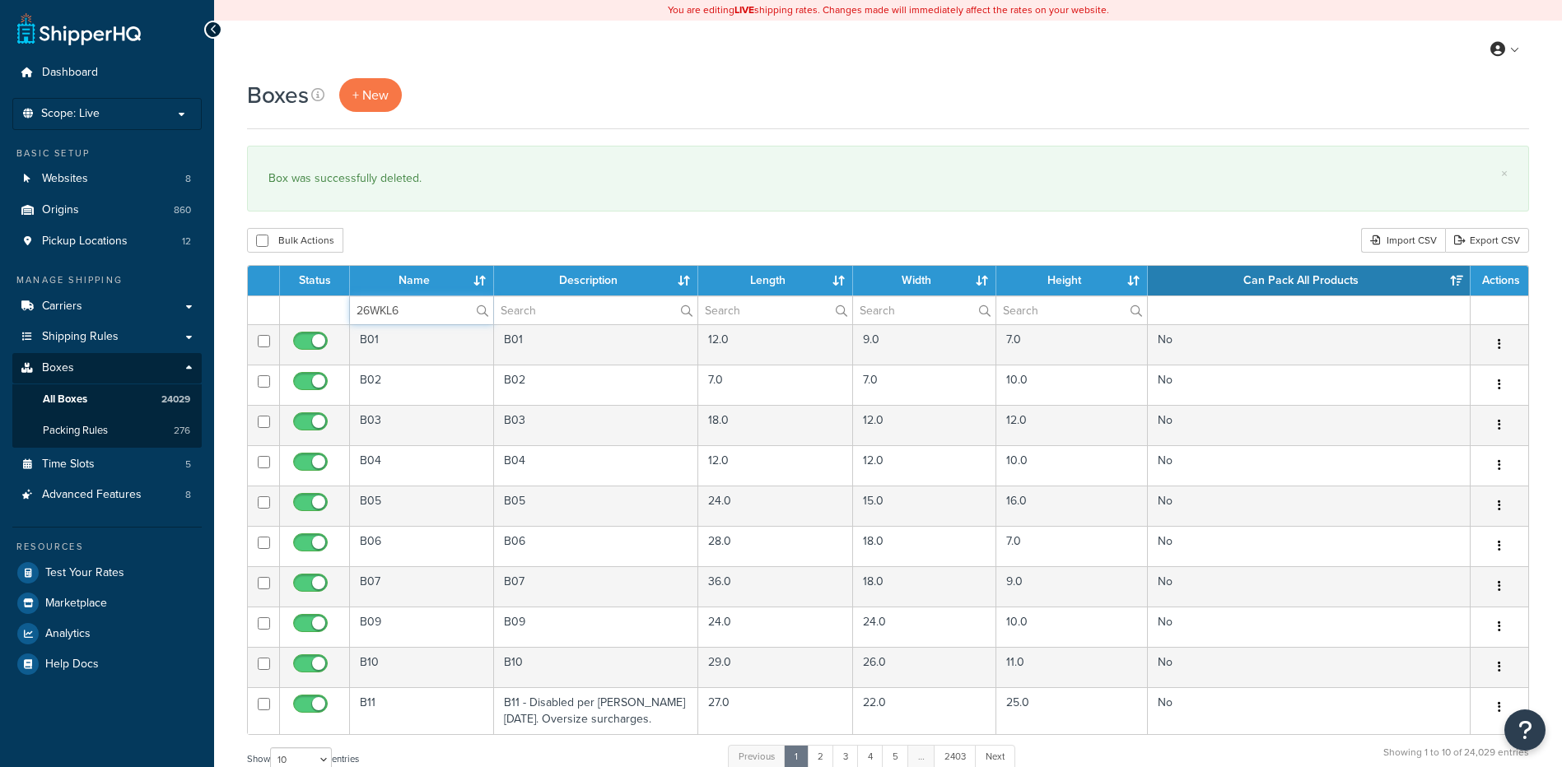
type input "26WKL6"
click at [418, 245] on div "Bulk Actions Duplicate [GEOGRAPHIC_DATA] Import CSV Export CSV" at bounding box center [888, 240] width 1282 height 25
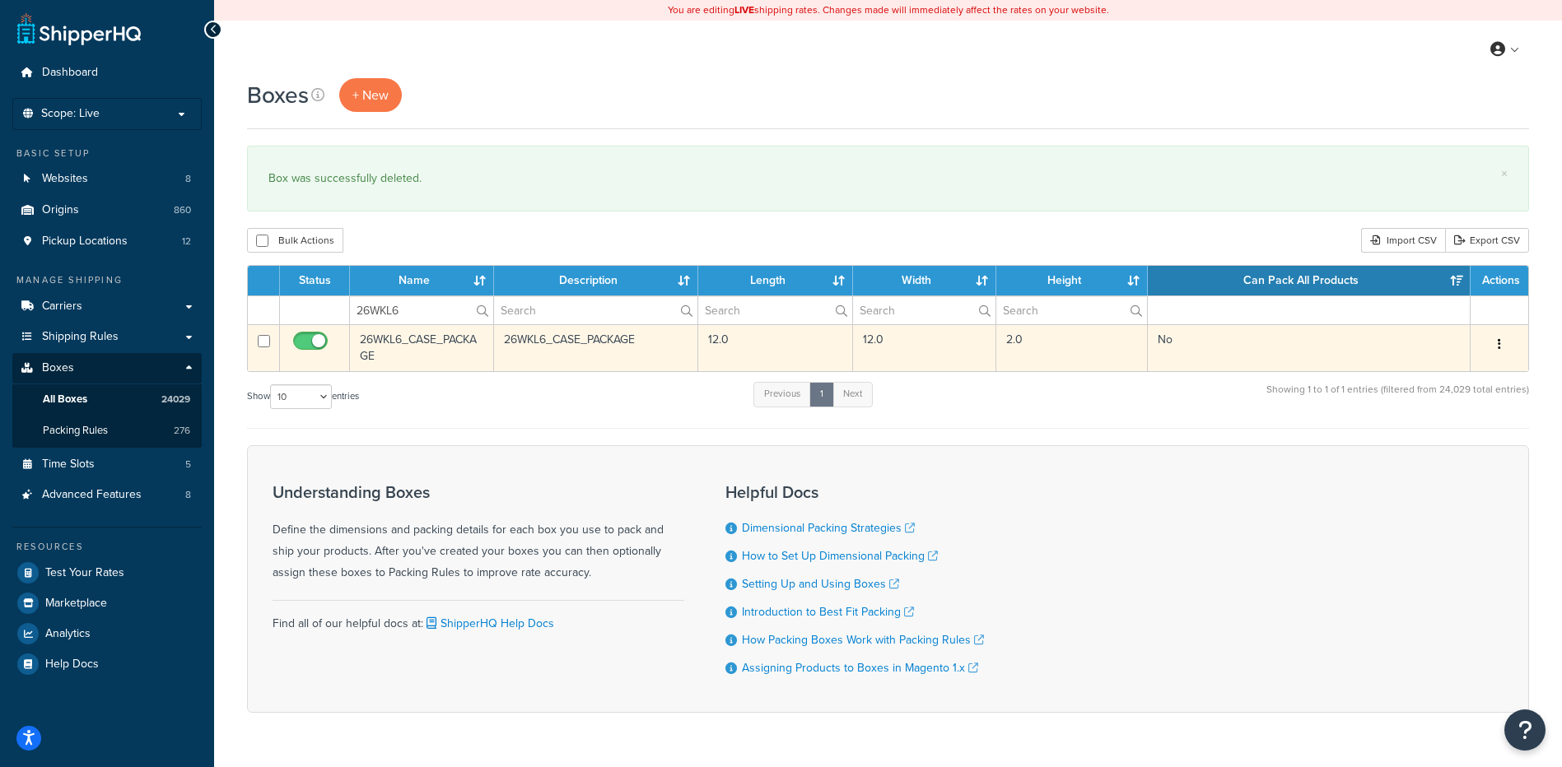
click at [1500, 344] on icon "button" at bounding box center [1499, 344] width 3 height 12
click at [1452, 446] on link "Delete" at bounding box center [1445, 443] width 130 height 34
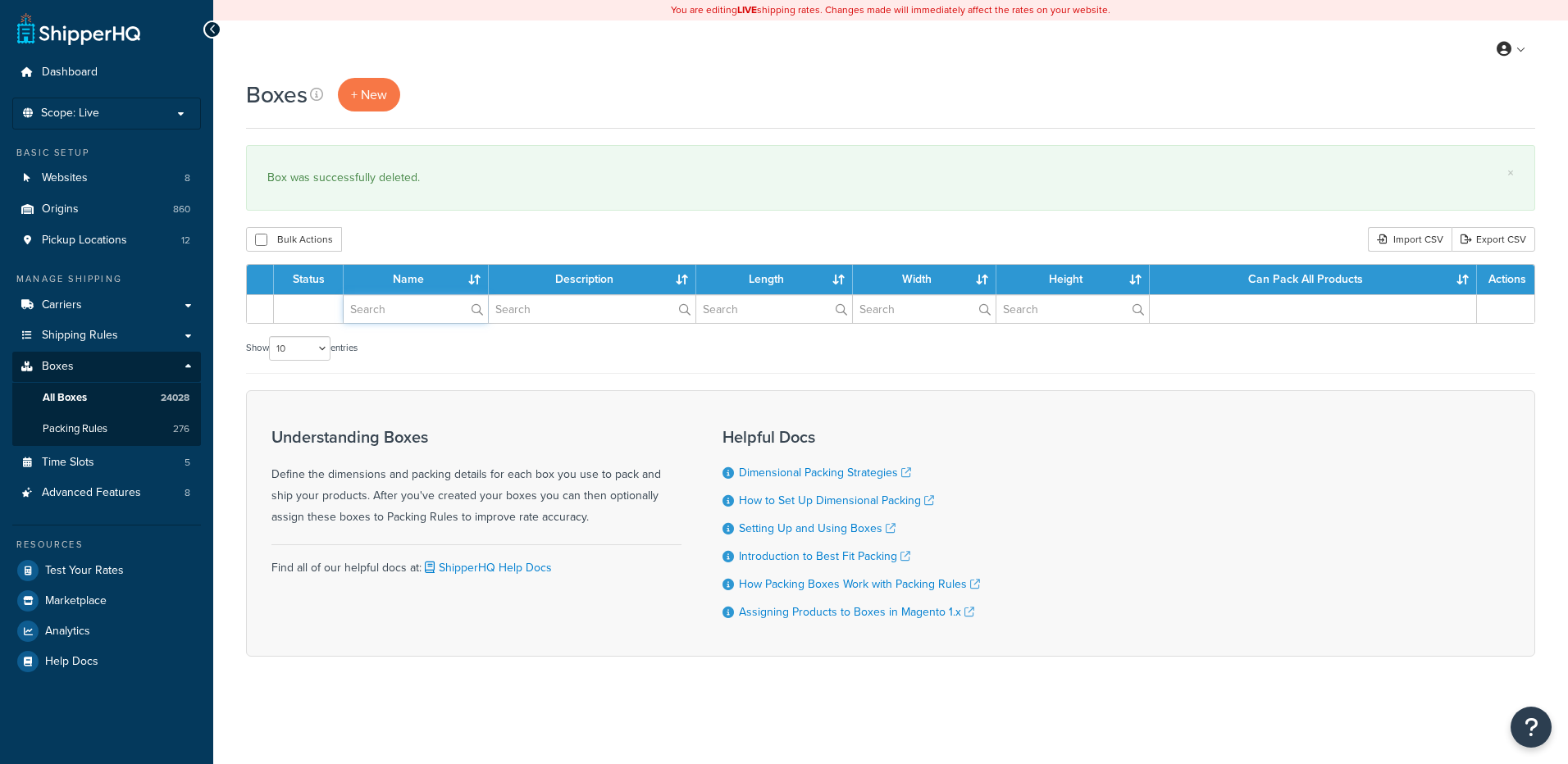
click at [412, 310] on input "text" at bounding box center [415, 309] width 144 height 28
paste input "68BSA3"
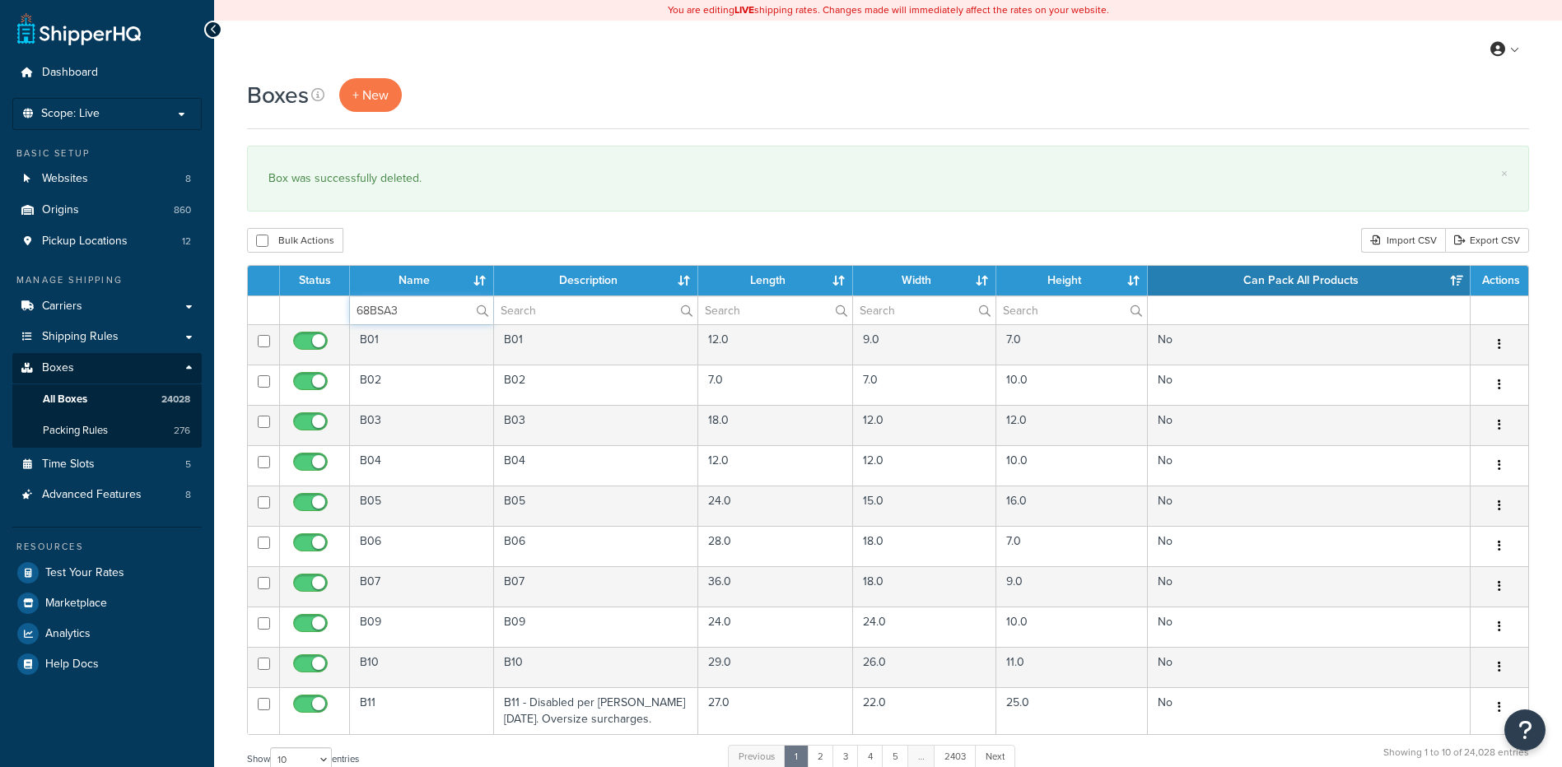
type input "68BSA3"
click at [452, 243] on div "Bulk Actions Duplicate [GEOGRAPHIC_DATA] Import CSV Export CSV" at bounding box center [888, 240] width 1282 height 25
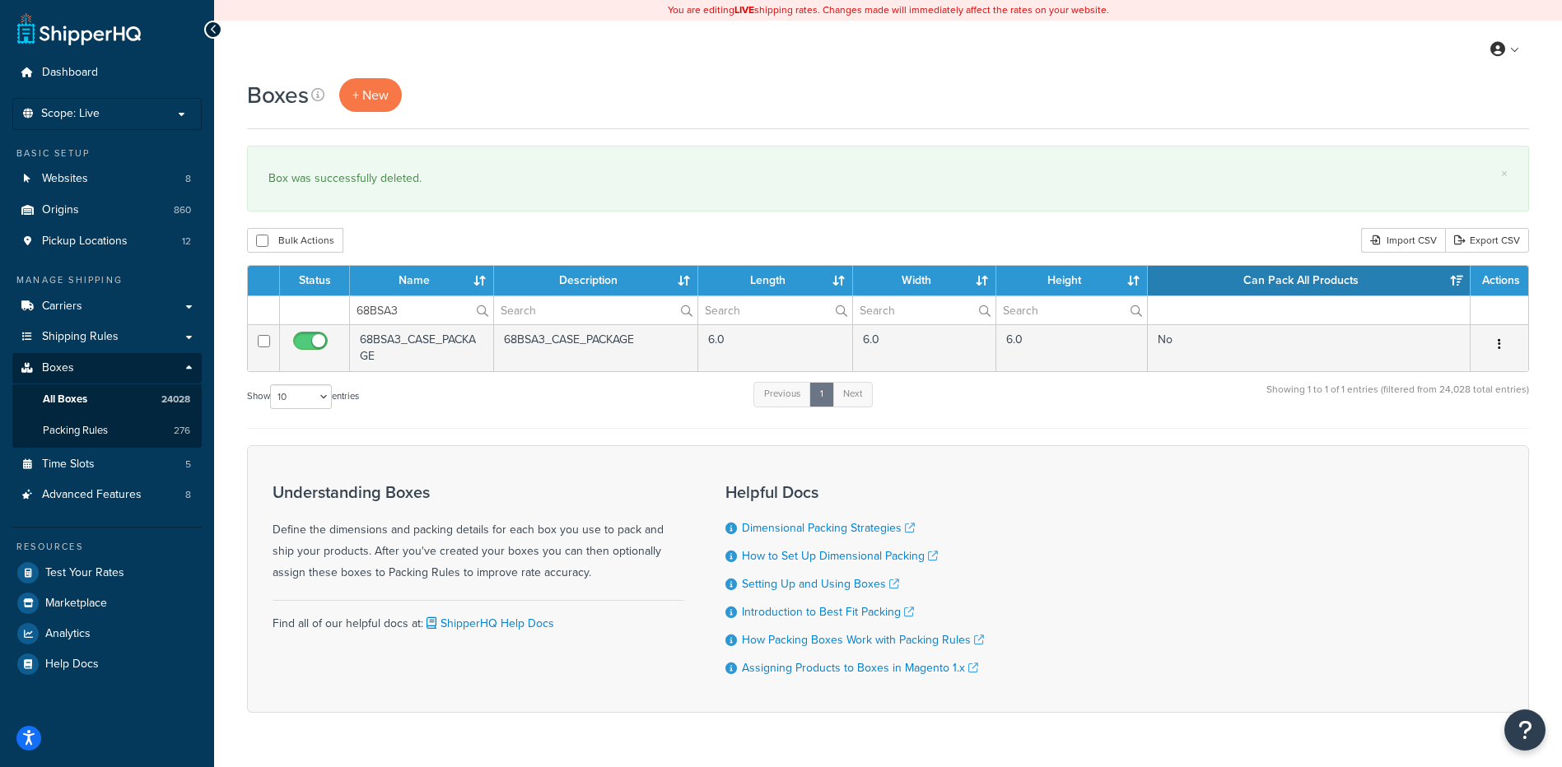
click at [1498, 343] on icon "button" at bounding box center [1499, 344] width 3 height 12
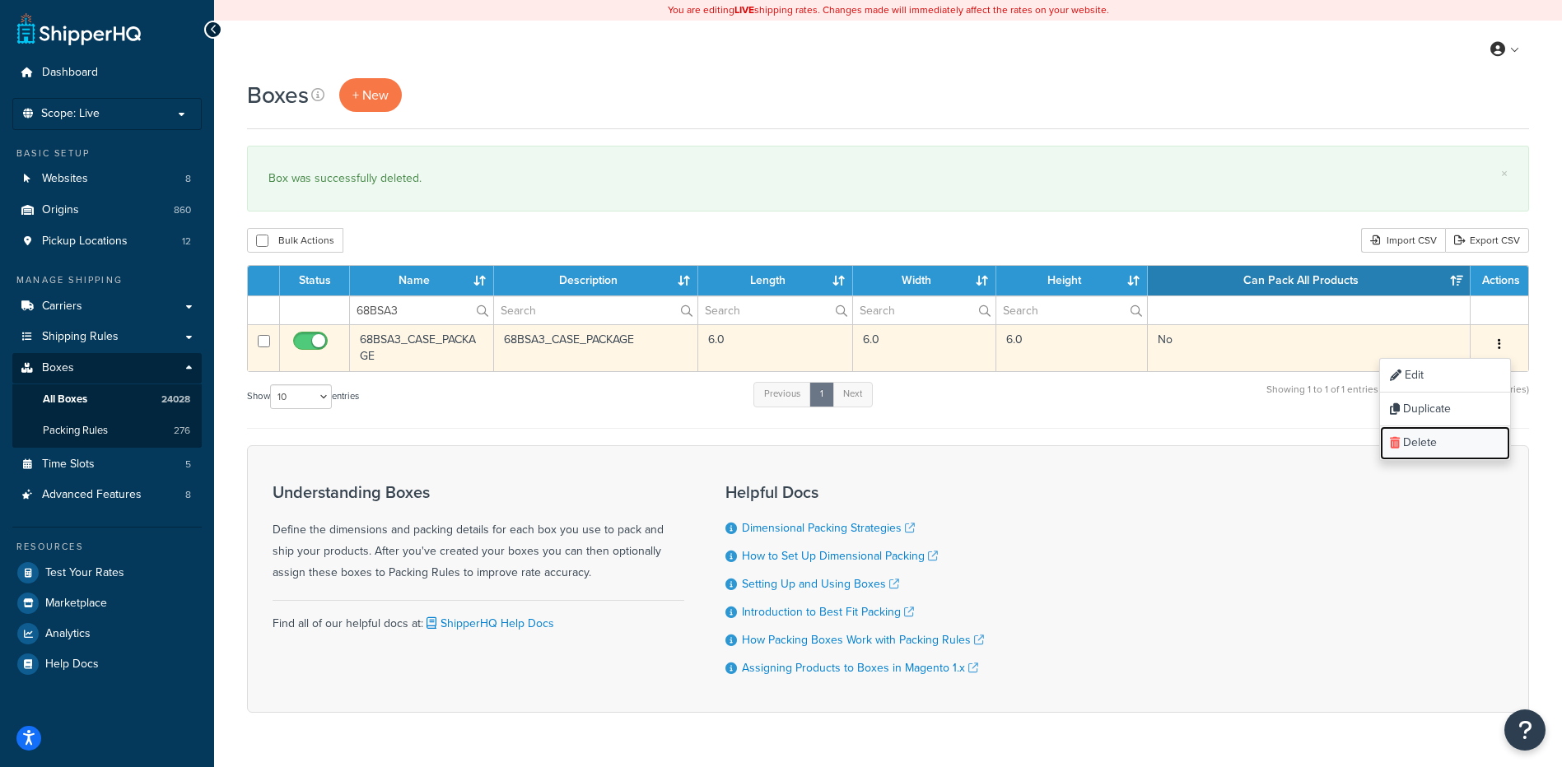
click at [1429, 450] on link "Delete" at bounding box center [1445, 443] width 130 height 34
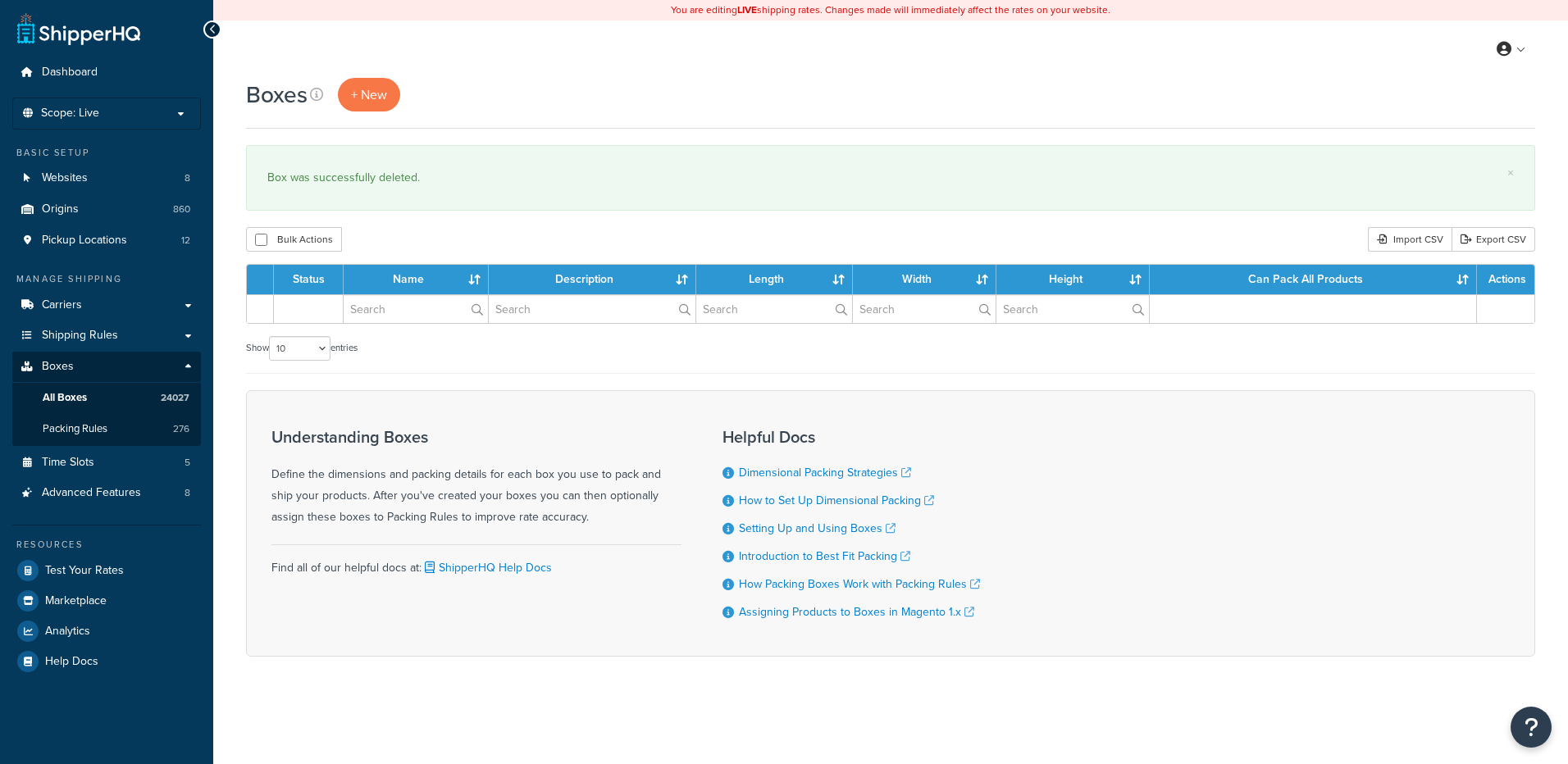
click at [415, 310] on input "text" at bounding box center [415, 309] width 144 height 28
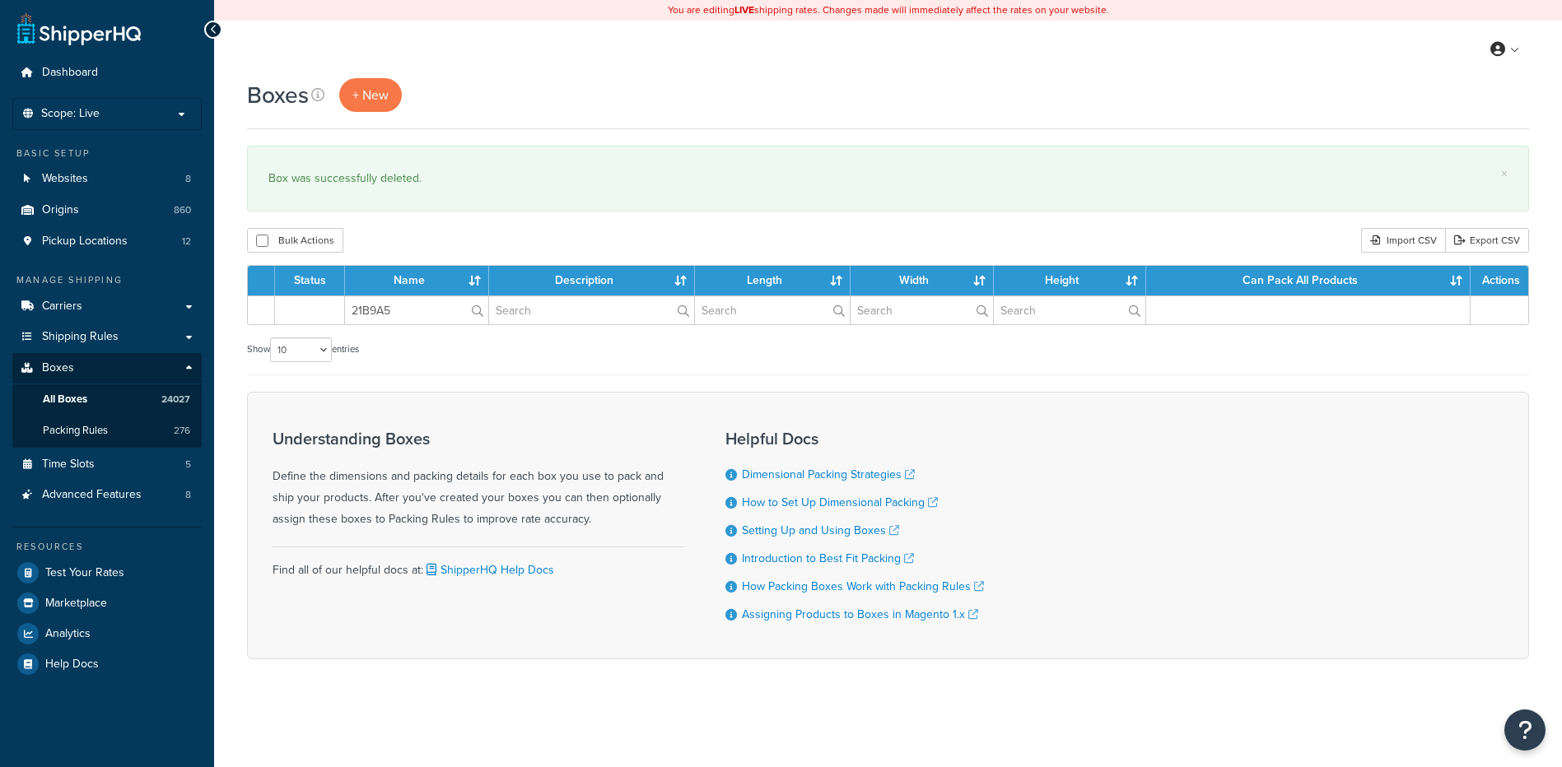
type input "21B9A5"
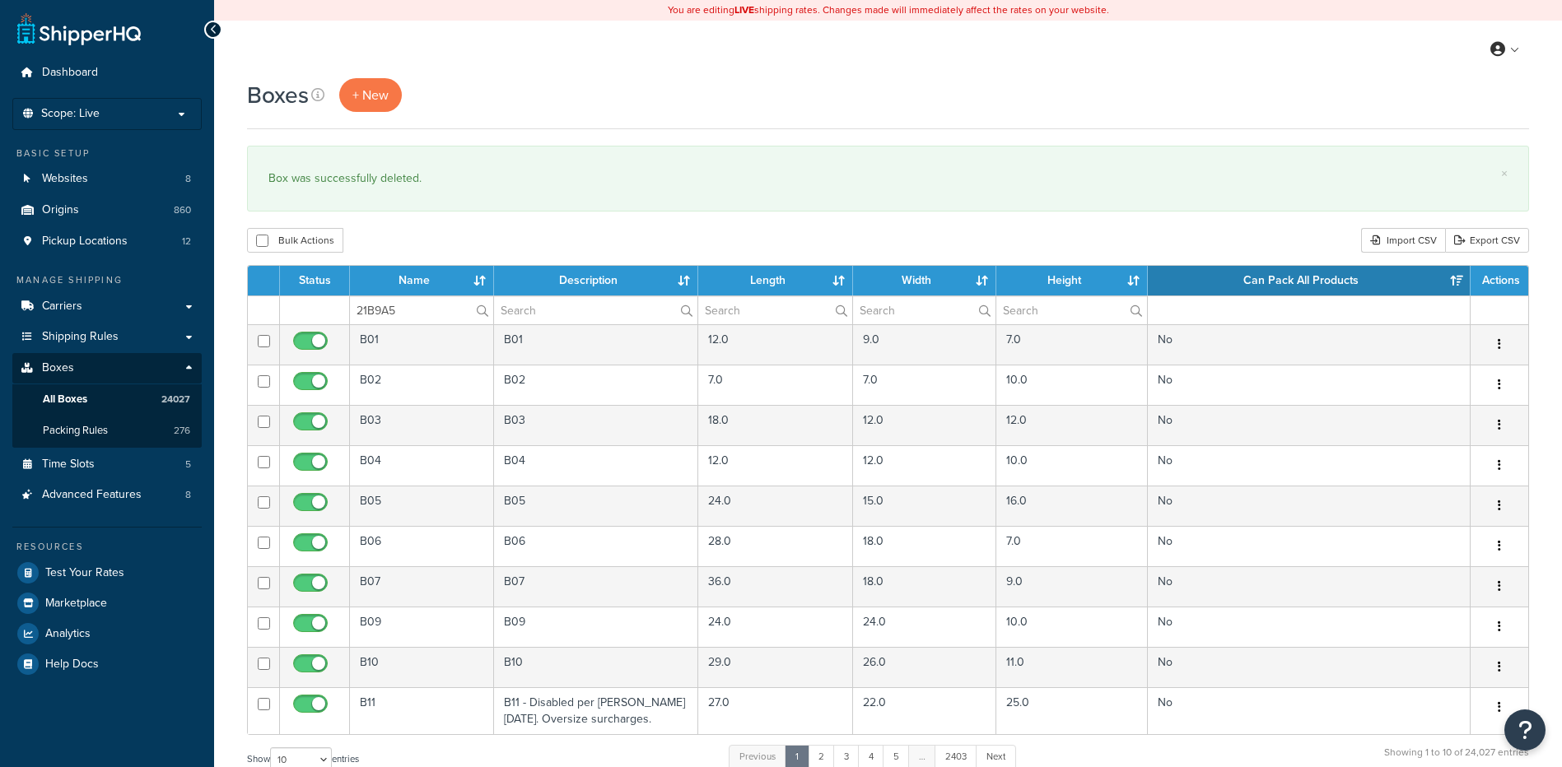
click at [420, 231] on div "Bulk Actions Duplicate [GEOGRAPHIC_DATA] Import CSV Export CSV" at bounding box center [888, 240] width 1282 height 25
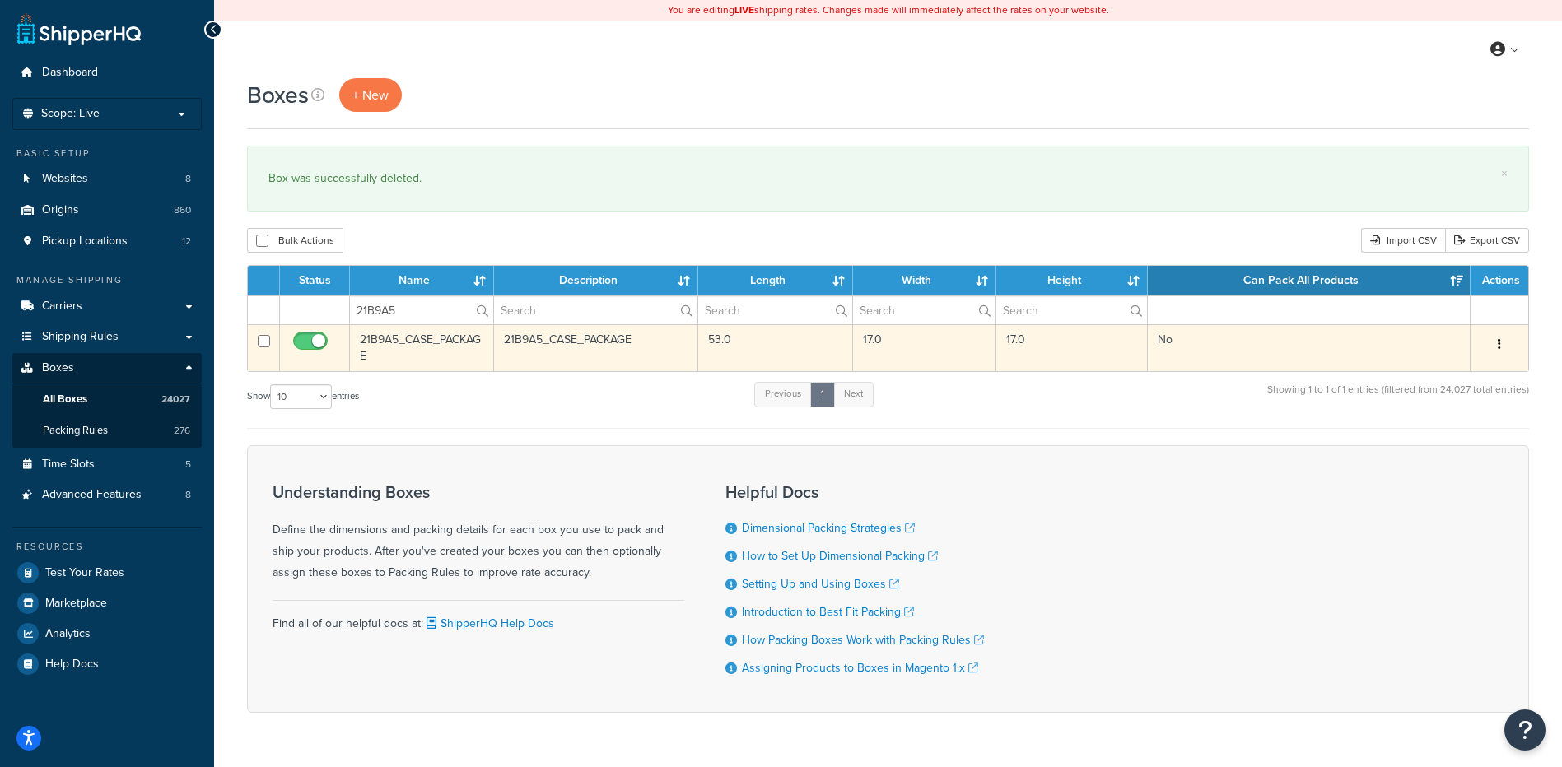
click at [1502, 342] on button "button" at bounding box center [1499, 345] width 23 height 26
click at [1445, 447] on link "Delete" at bounding box center [1445, 443] width 130 height 34
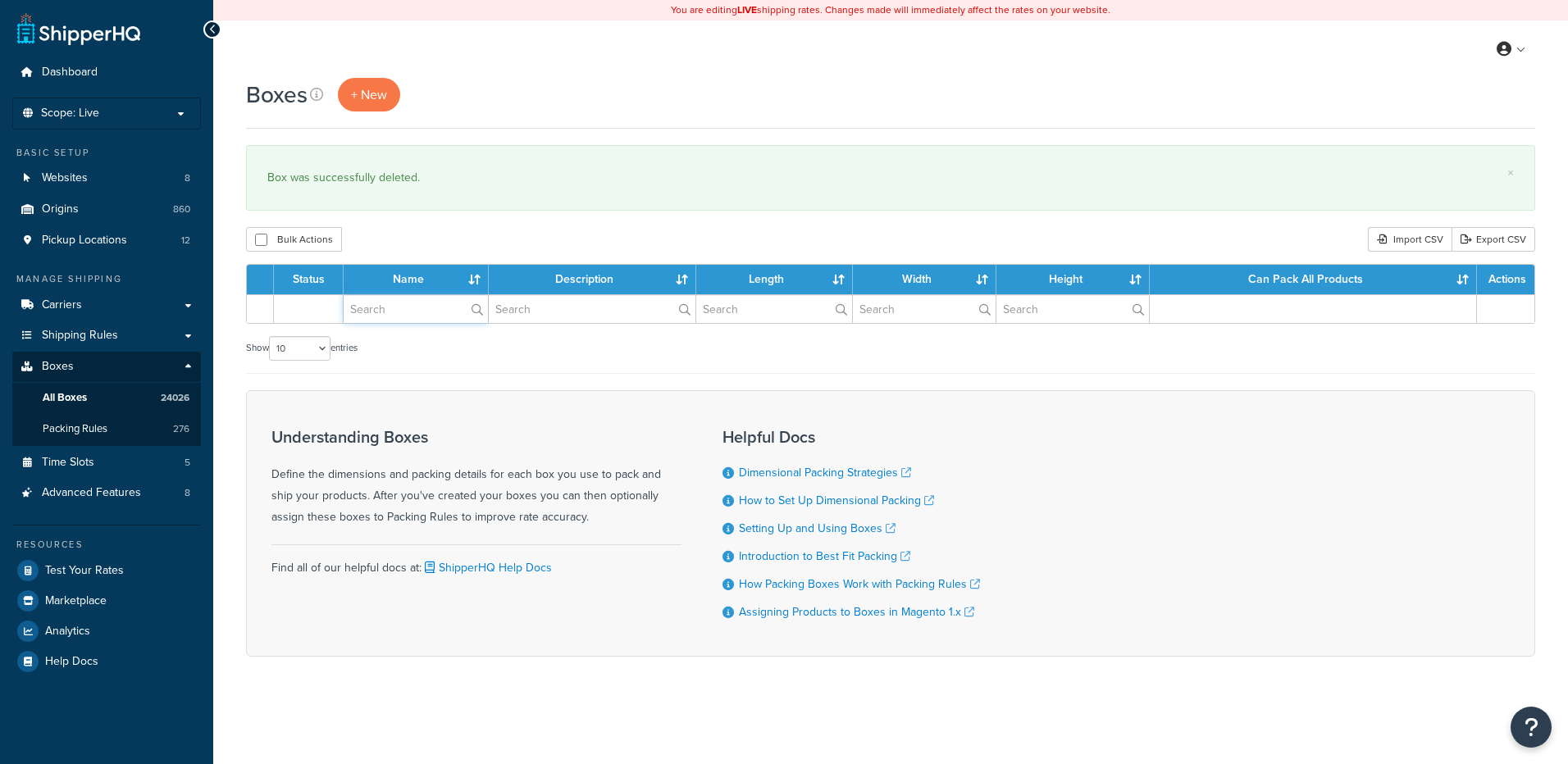
click at [420, 312] on input "text" at bounding box center [415, 309] width 144 height 28
paste input "21BP8B"
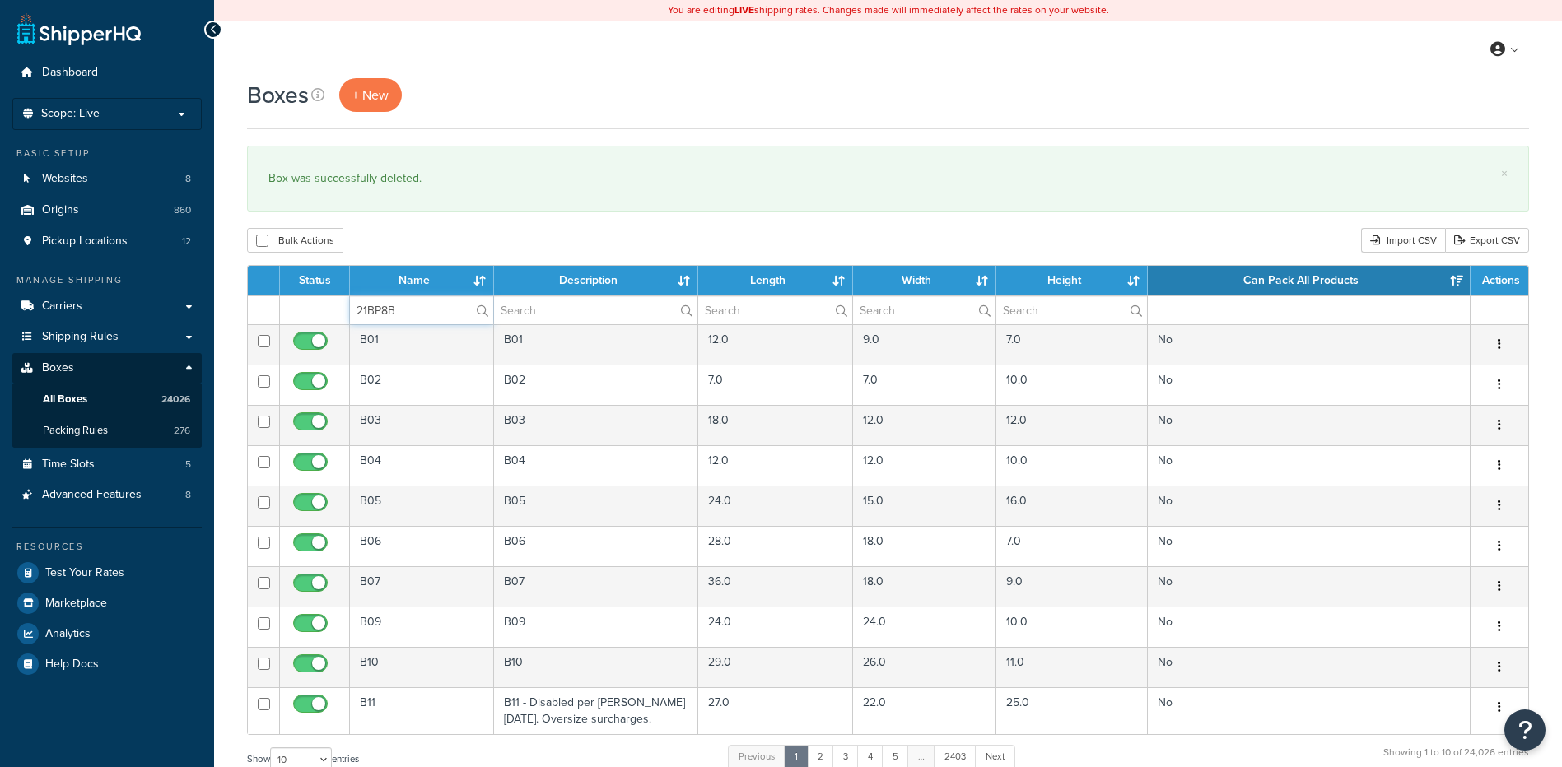
type input "21BP8B"
click at [449, 232] on div "Bulk Actions Duplicate [GEOGRAPHIC_DATA] Import CSV Export CSV" at bounding box center [888, 240] width 1282 height 25
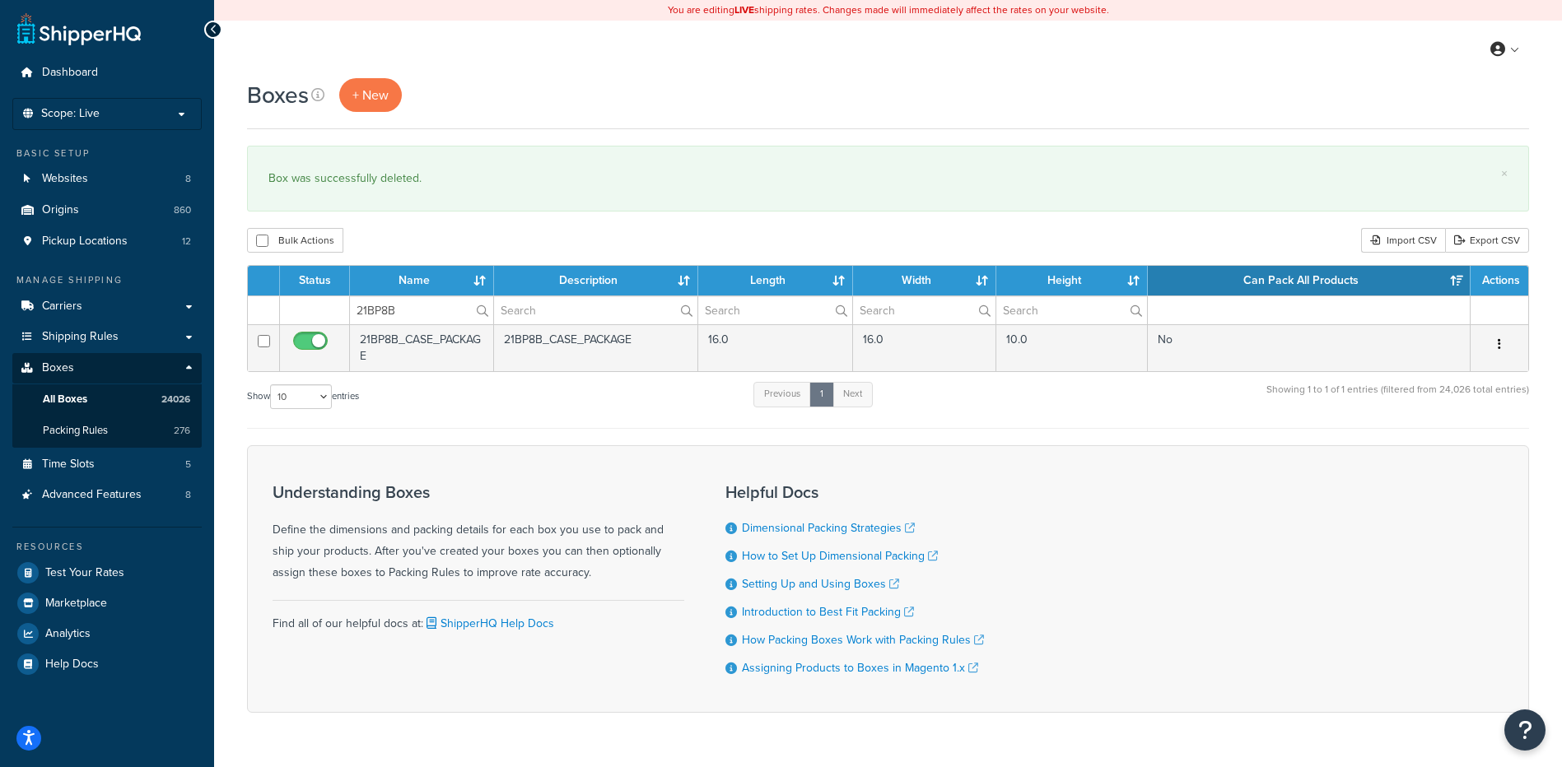
click at [1498, 345] on icon "button" at bounding box center [1499, 344] width 3 height 12
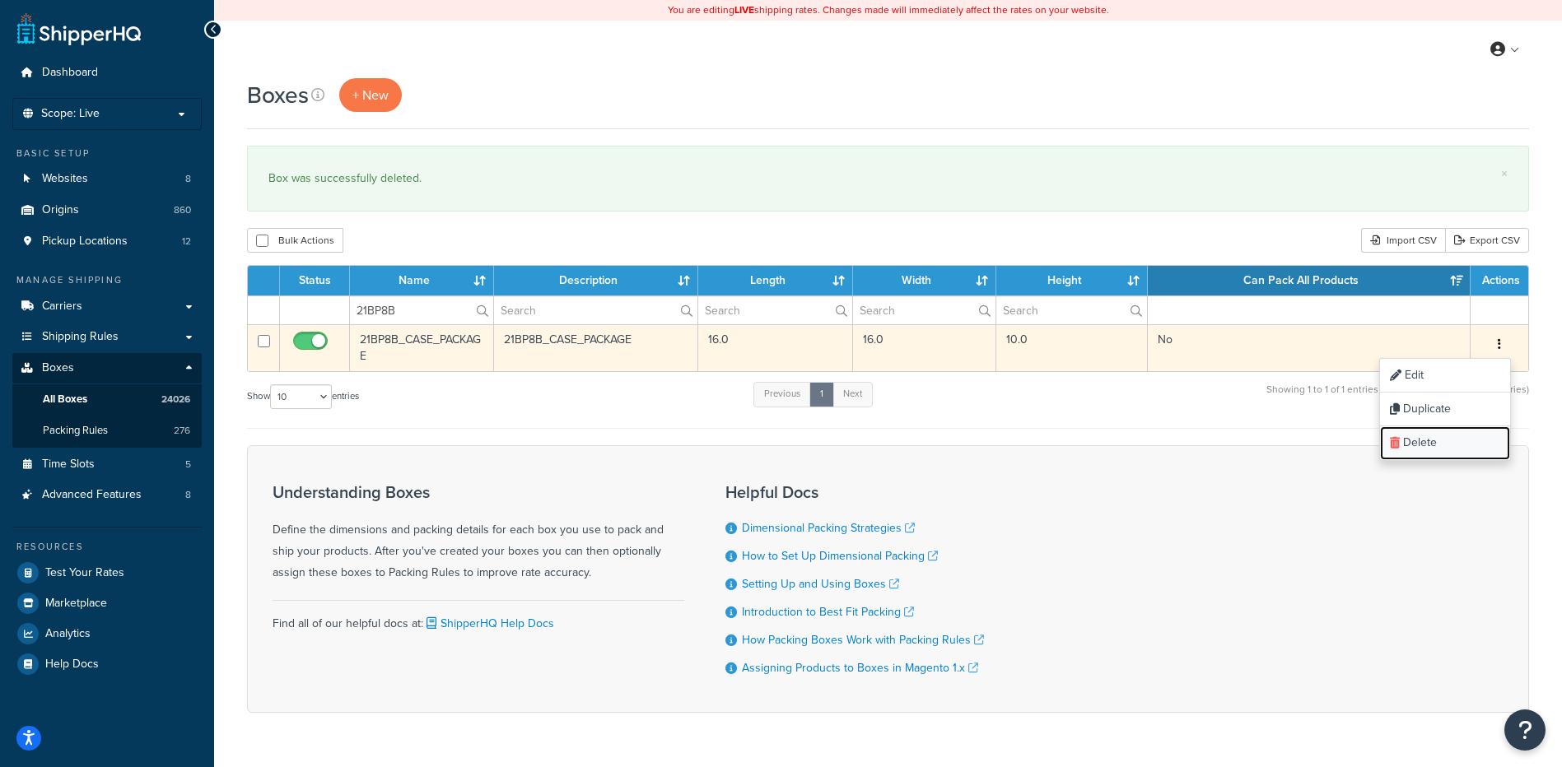
click at [1456, 444] on link "Delete" at bounding box center [1445, 443] width 130 height 34
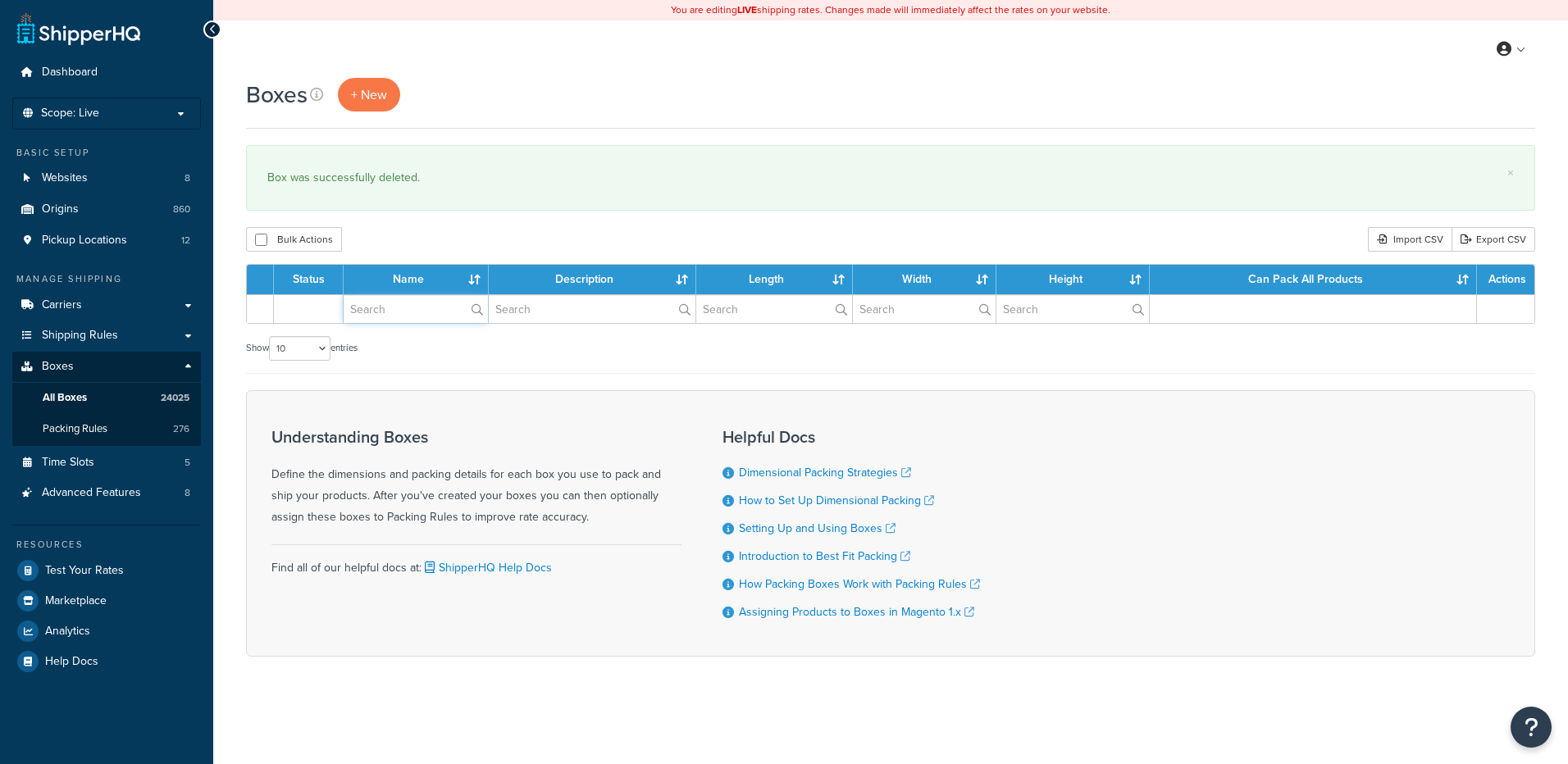
click at [419, 323] on input "text" at bounding box center [415, 309] width 144 height 28
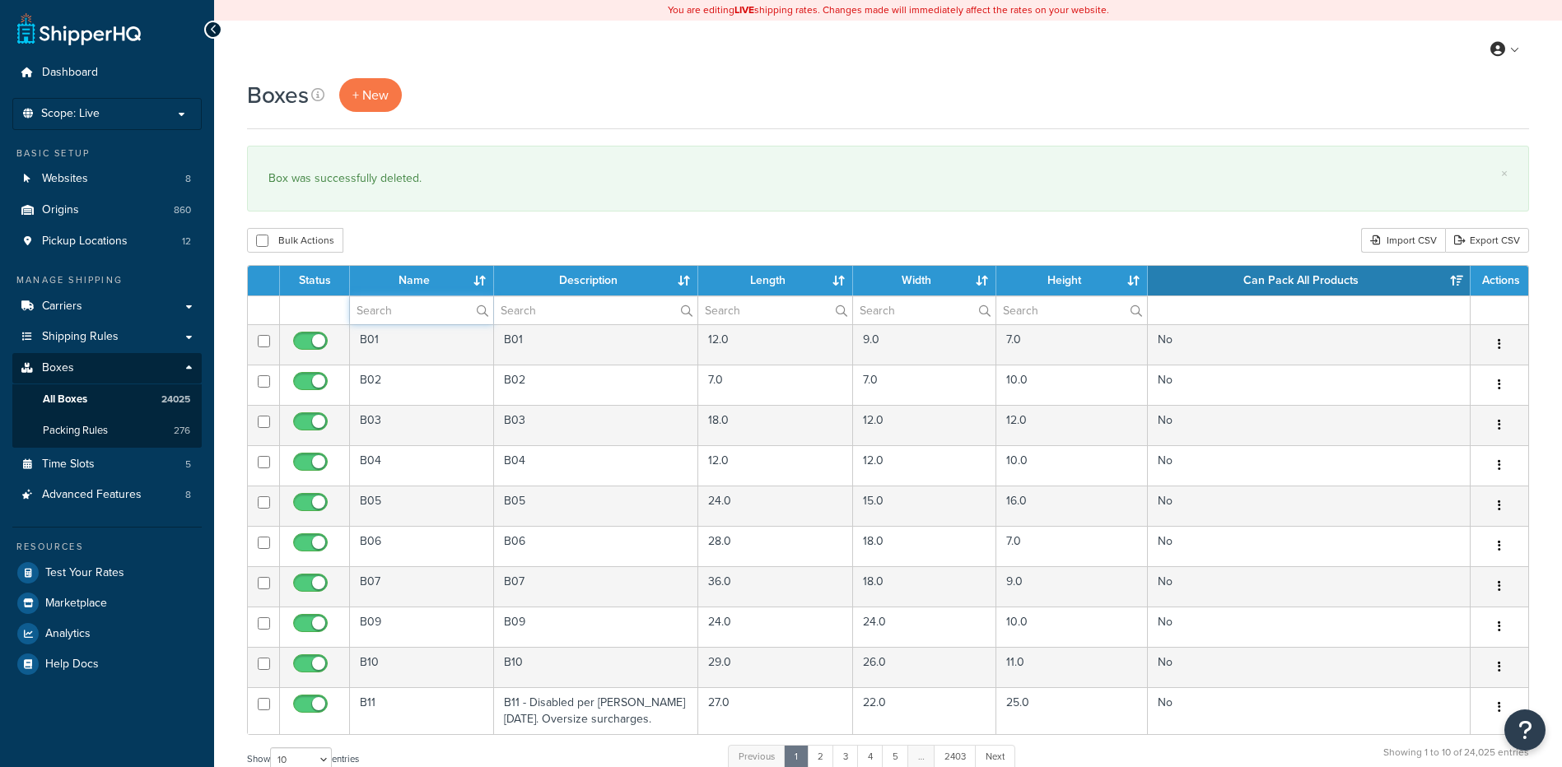
paste input "21BZUK"
type input "21BZUK"
click at [505, 228] on div "Boxes + New × Box was successfully deleted. Bulk Actions Duplicate [GEOGRAPHIC_…" at bounding box center [888, 605] width 1348 height 1055
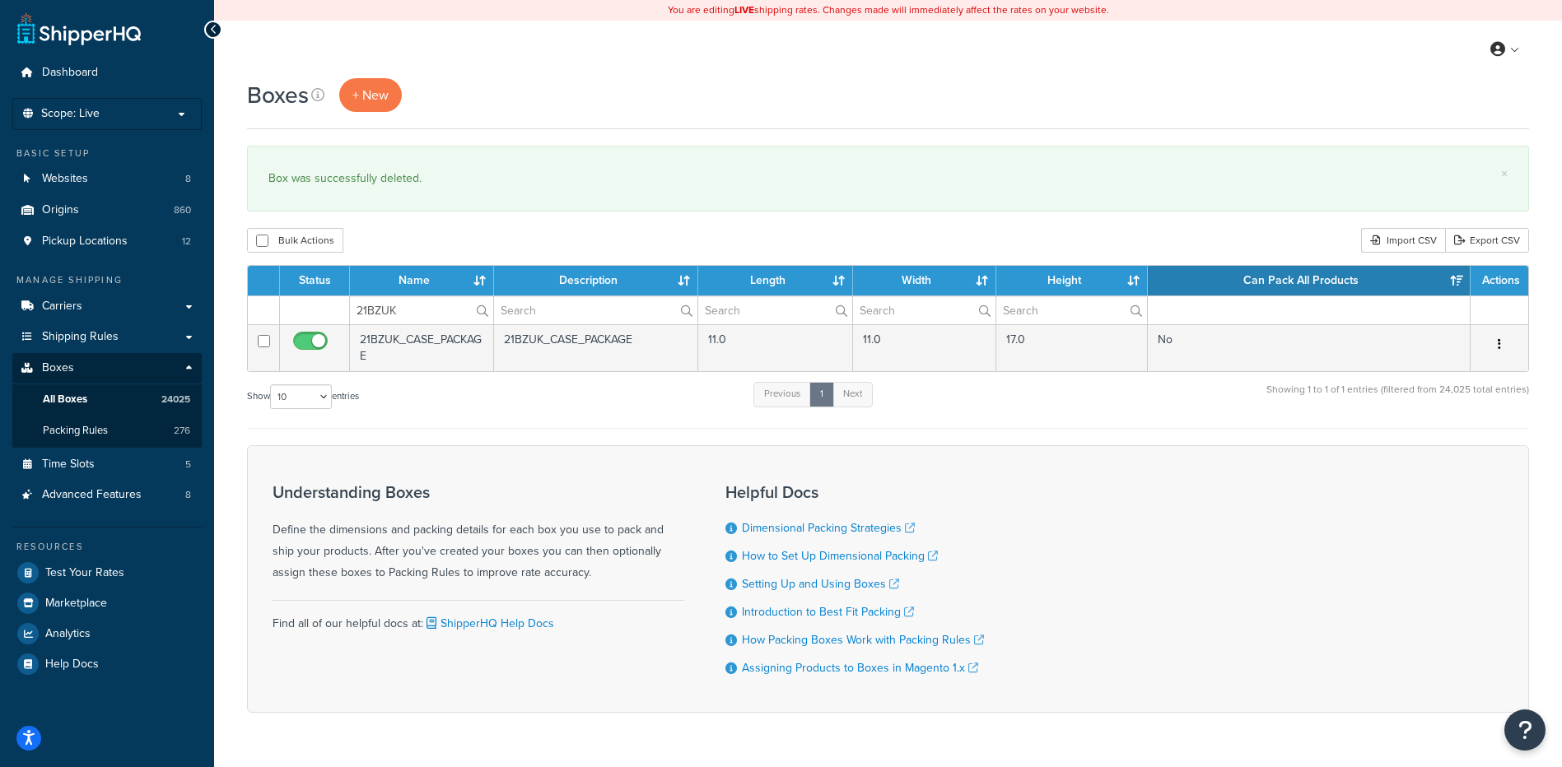
click at [1498, 341] on icon "button" at bounding box center [1499, 344] width 3 height 12
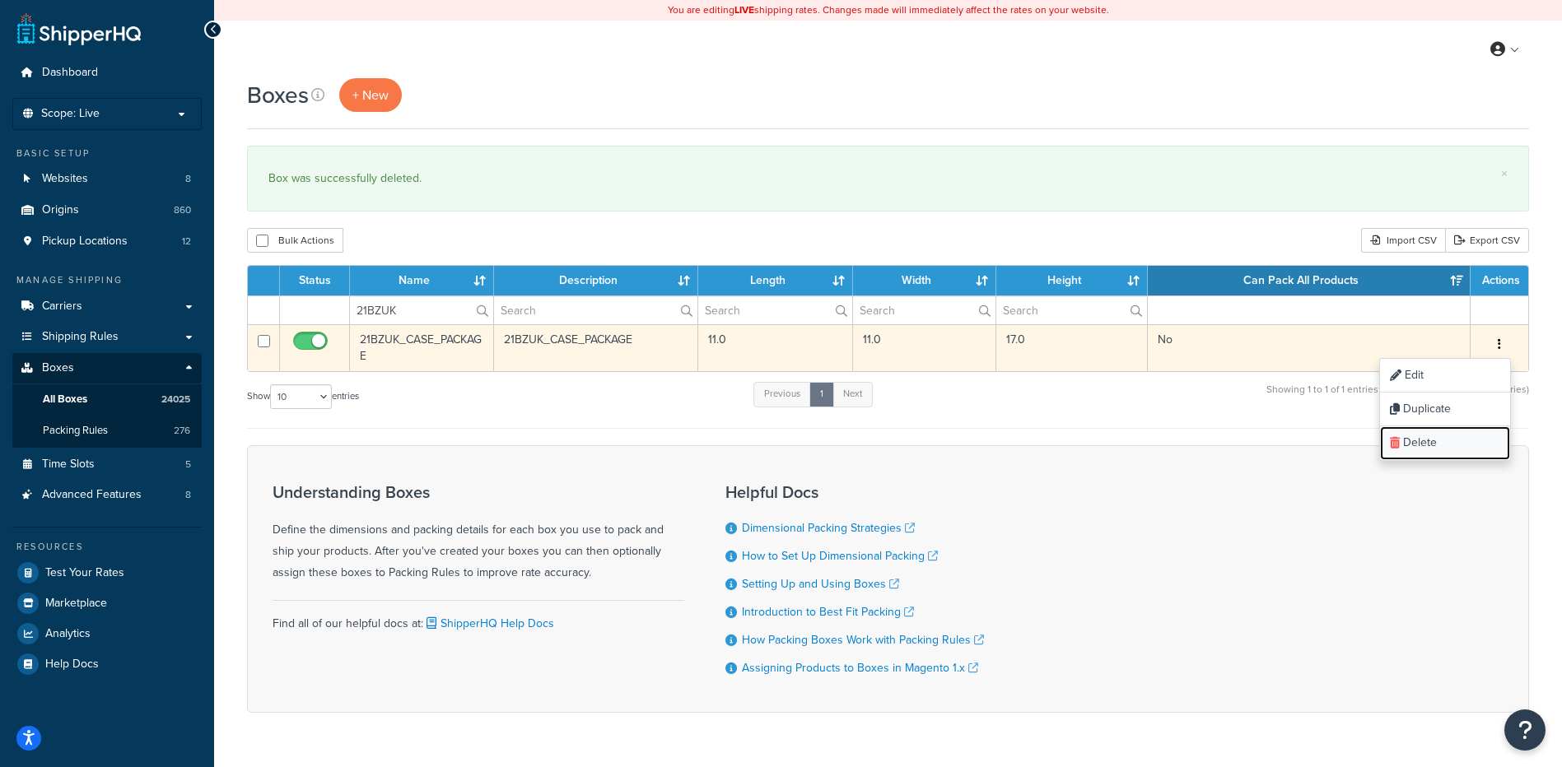
click at [1454, 440] on link "Delete" at bounding box center [1445, 443] width 130 height 34
